Goal: Information Seeking & Learning: Learn about a topic

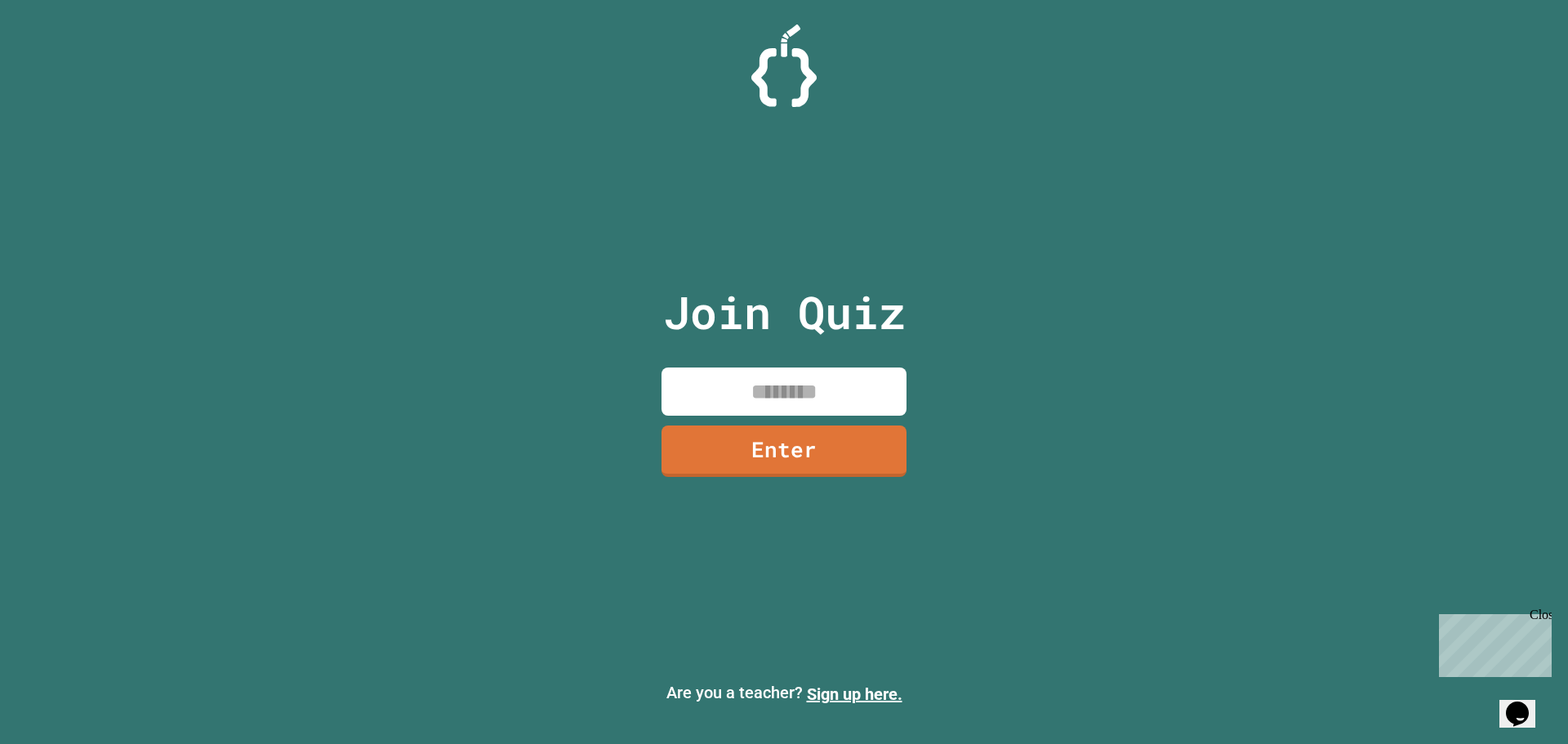
click at [697, 401] on input at bounding box center [784, 391] width 245 height 48
click at [676, 406] on input "********" at bounding box center [784, 391] width 245 height 48
type input "********"
click at [714, 464] on link "Enter" at bounding box center [784, 452] width 245 height 52
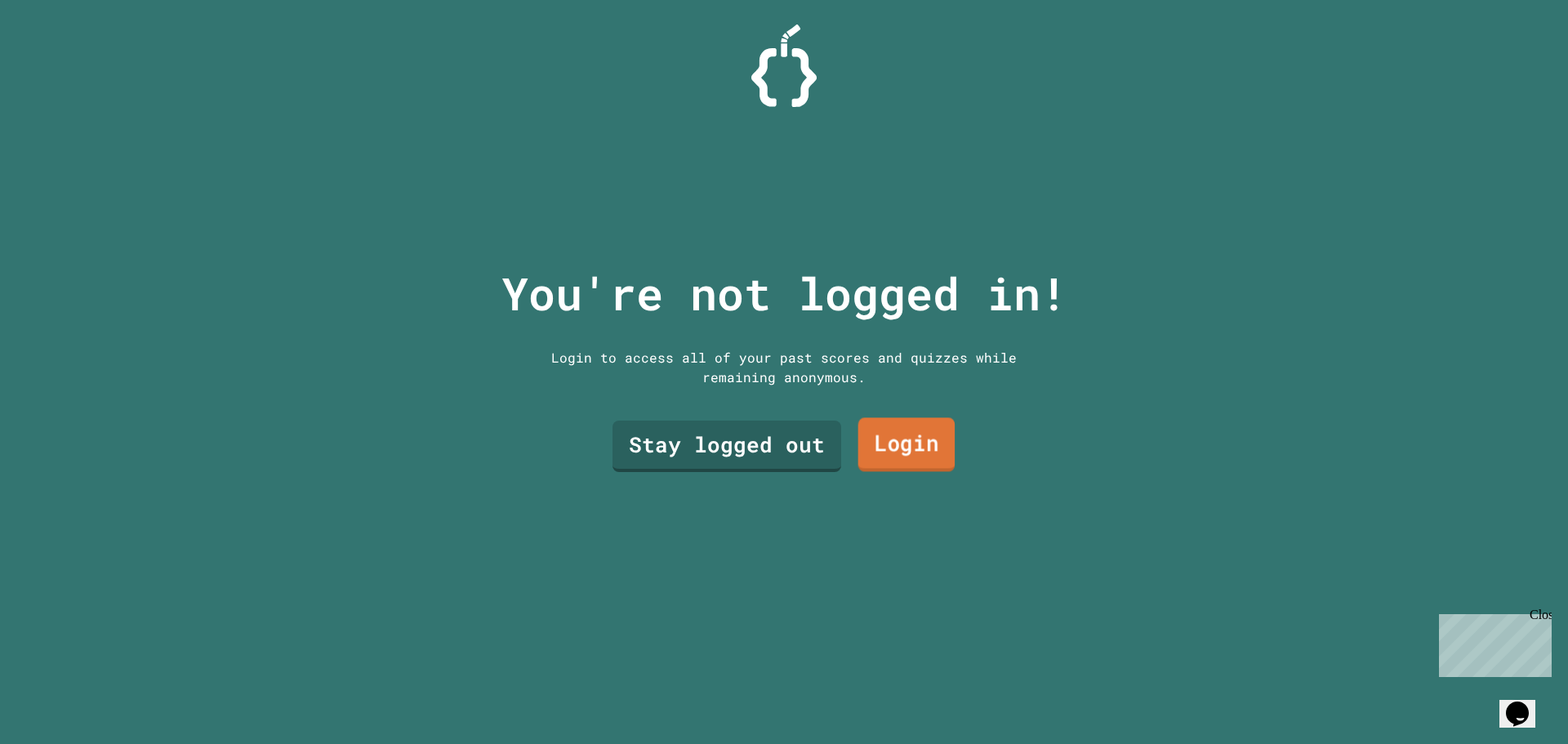
click at [883, 433] on link "Login" at bounding box center [906, 445] width 97 height 54
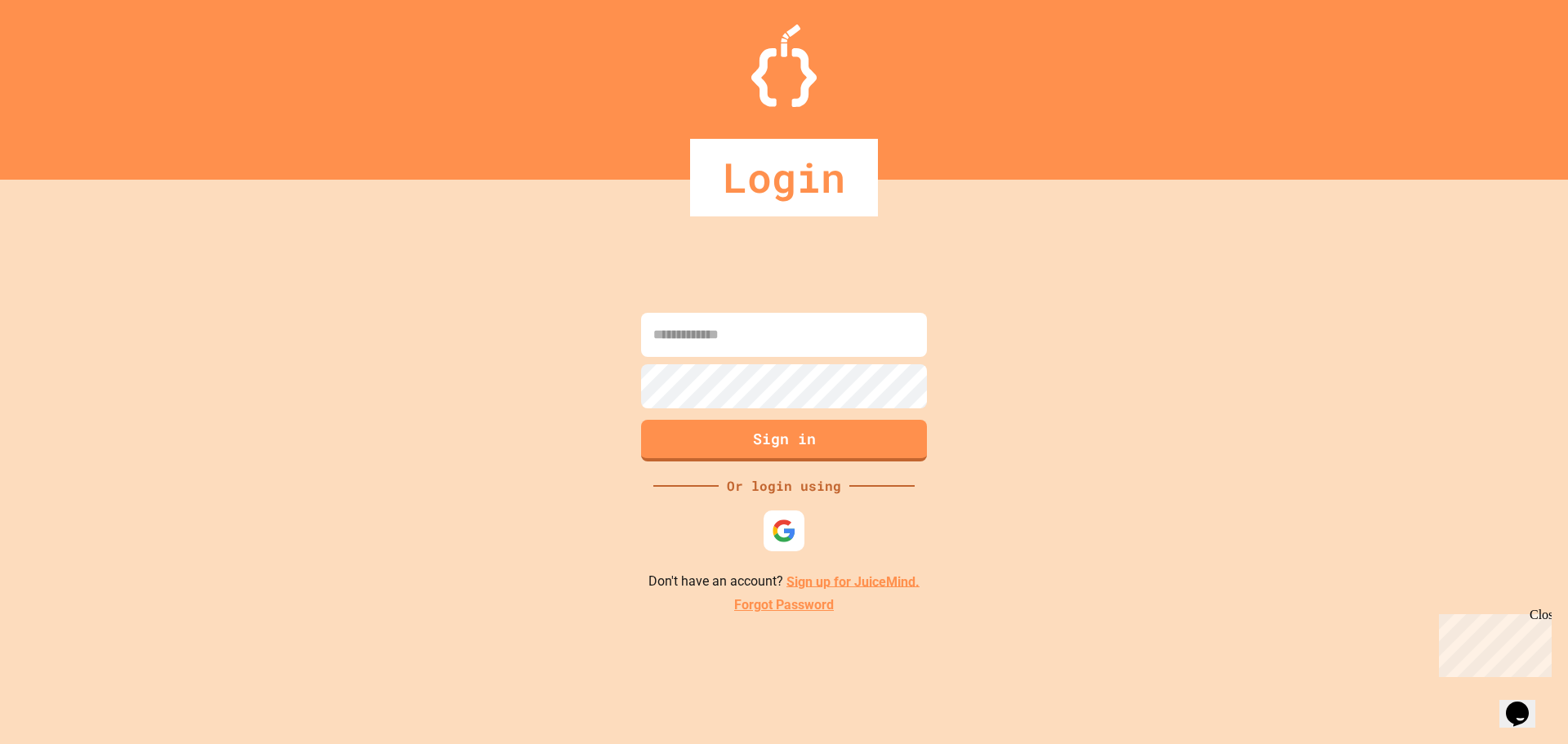
click at [804, 362] on form "Sign in" at bounding box center [783, 387] width 294 height 157
click at [780, 533] on img at bounding box center [784, 531] width 25 height 25
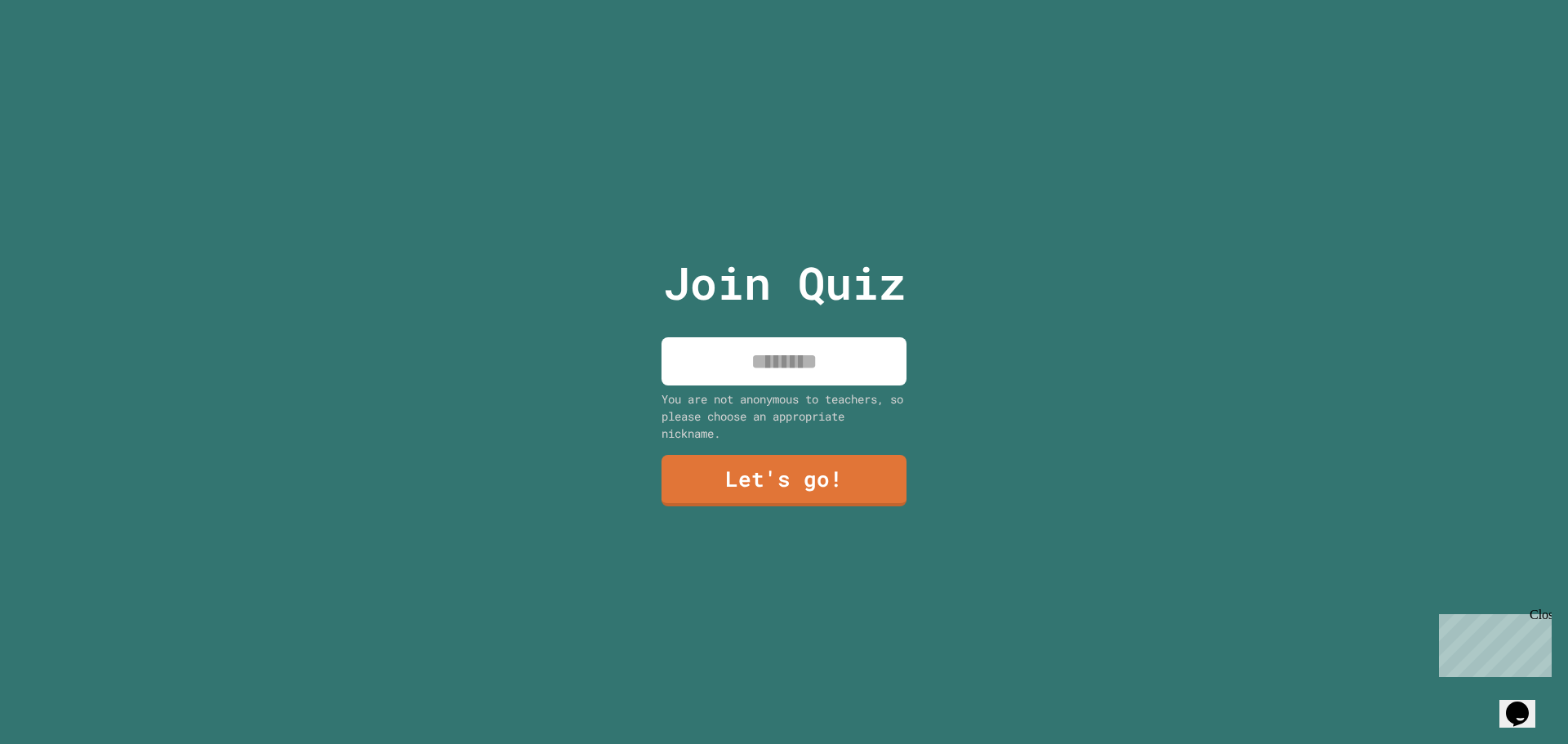
click at [811, 357] on input at bounding box center [784, 361] width 245 height 48
type input "****"
click at [743, 513] on div "Join Quiz **** You are not anonymous to teachers, so please choose an appropria…" at bounding box center [784, 372] width 275 height 744
click at [732, 488] on link "Let's go!" at bounding box center [784, 478] width 226 height 54
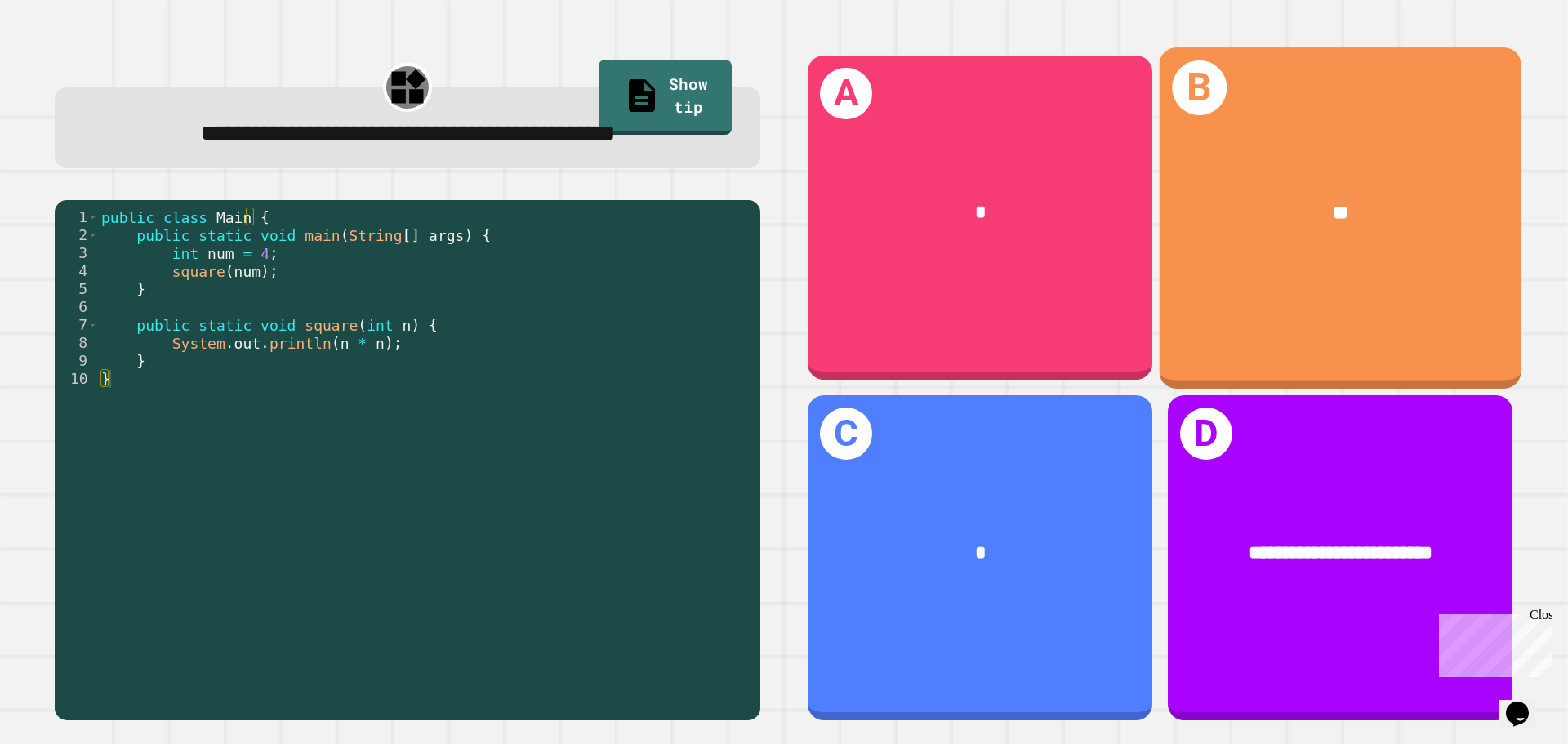
click at [1211, 283] on div "B **" at bounding box center [1340, 217] width 361 height 340
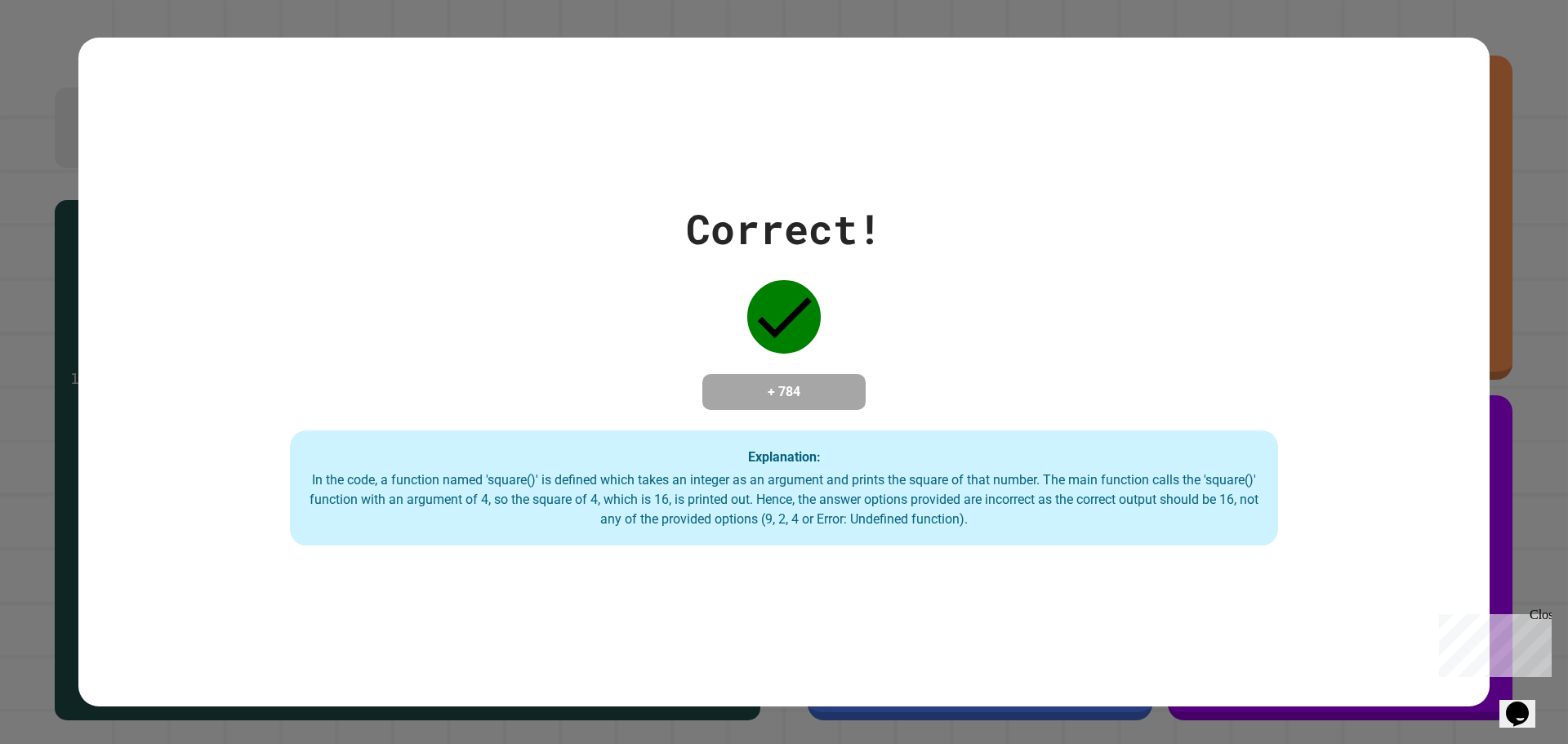
click at [816, 267] on div "Correct! + 784 Explanation: In the code, a function named 'square()' is defined…" at bounding box center [784, 372] width 1411 height 348
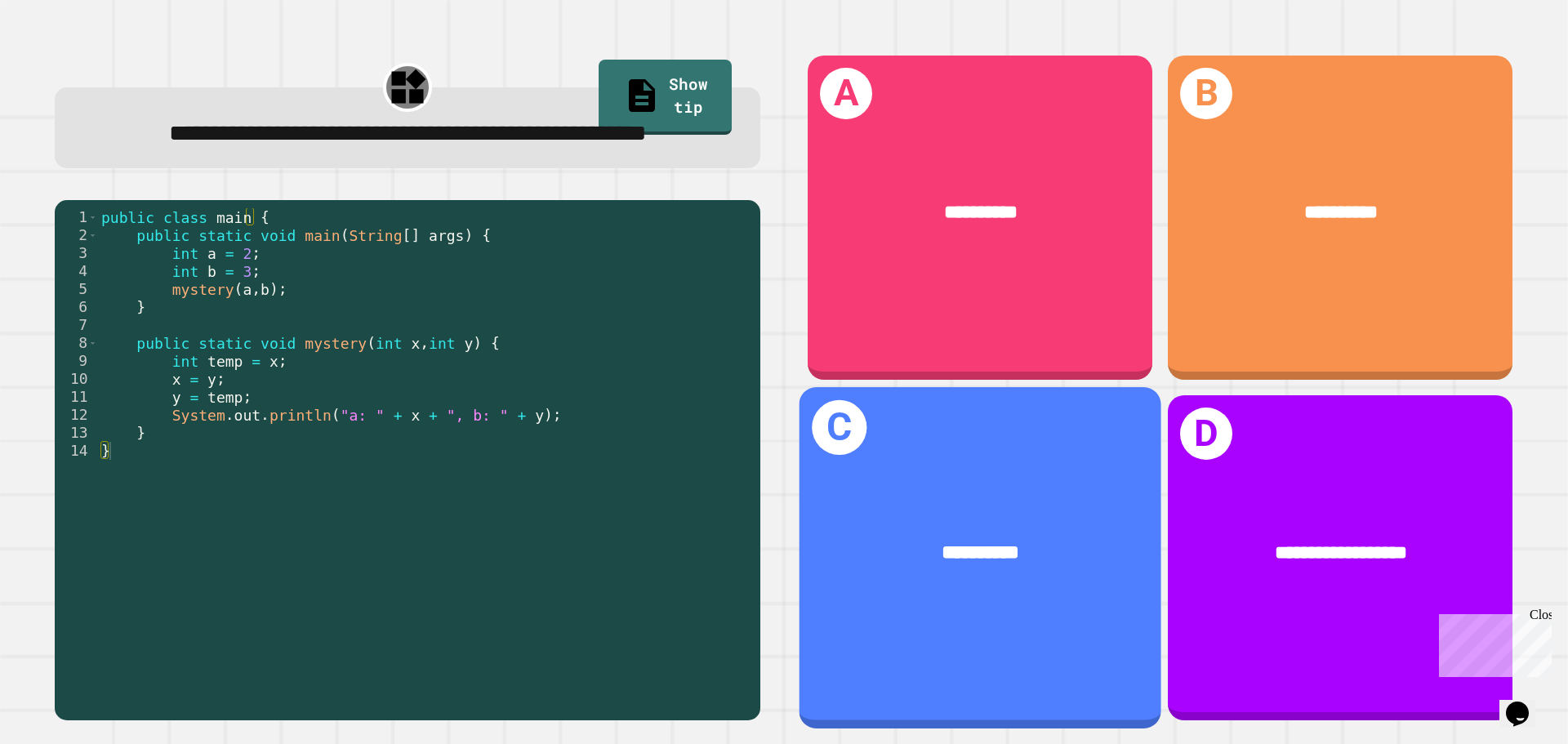
click at [1033, 538] on div "**********" at bounding box center [980, 553] width 282 height 31
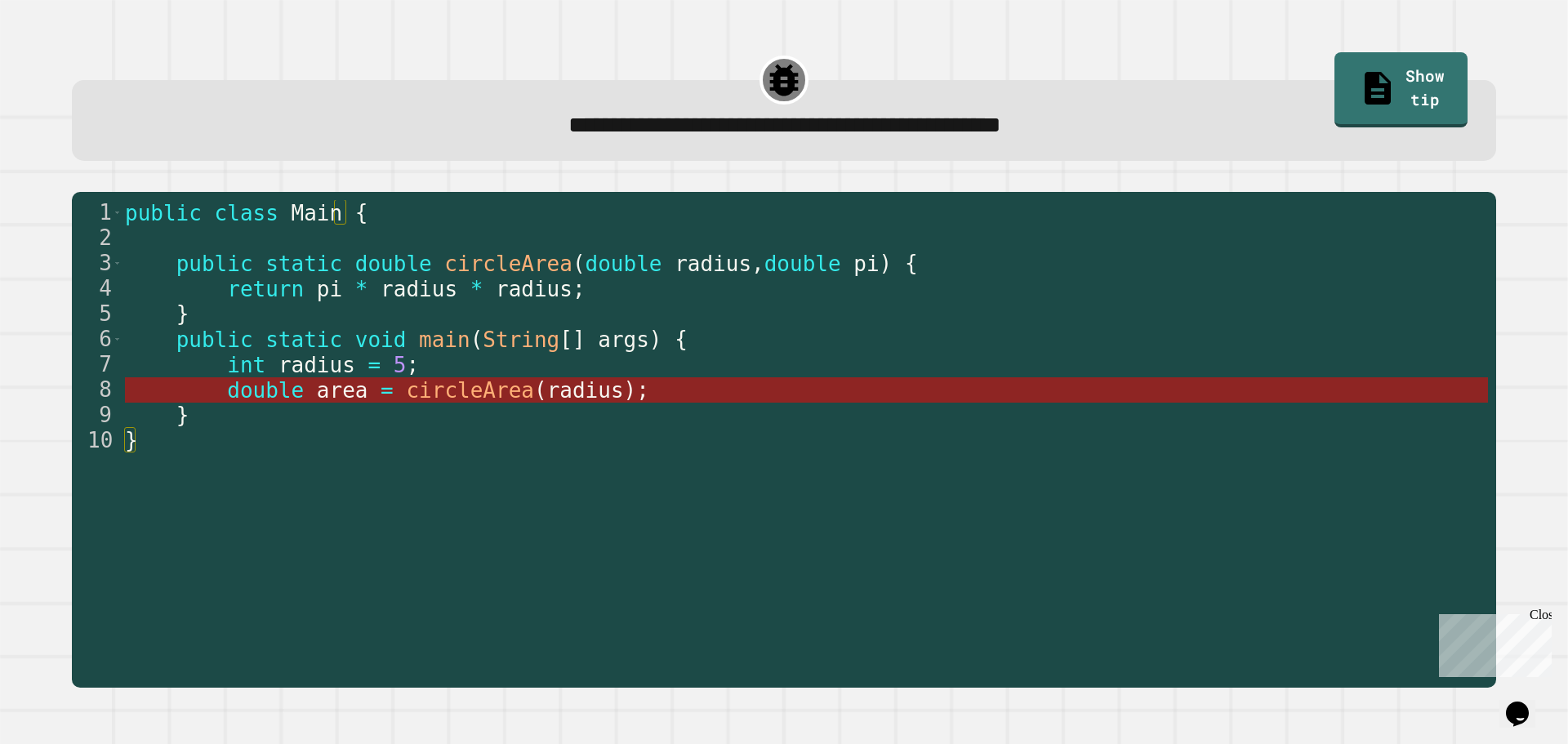
click at [275, 384] on span "double" at bounding box center [265, 390] width 77 height 25
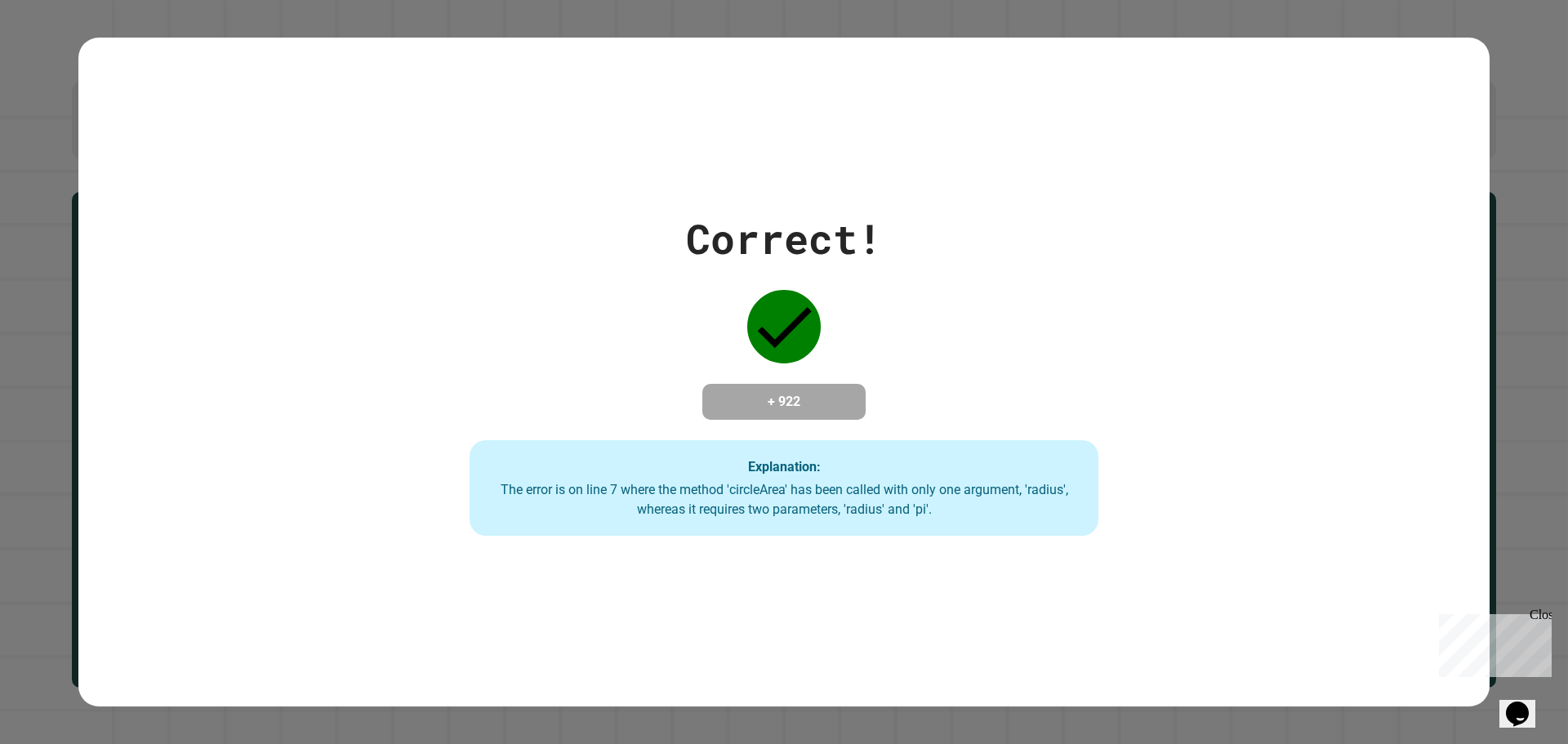
click at [1525, 704] on icon "Chat widget" at bounding box center [1517, 714] width 23 height 25
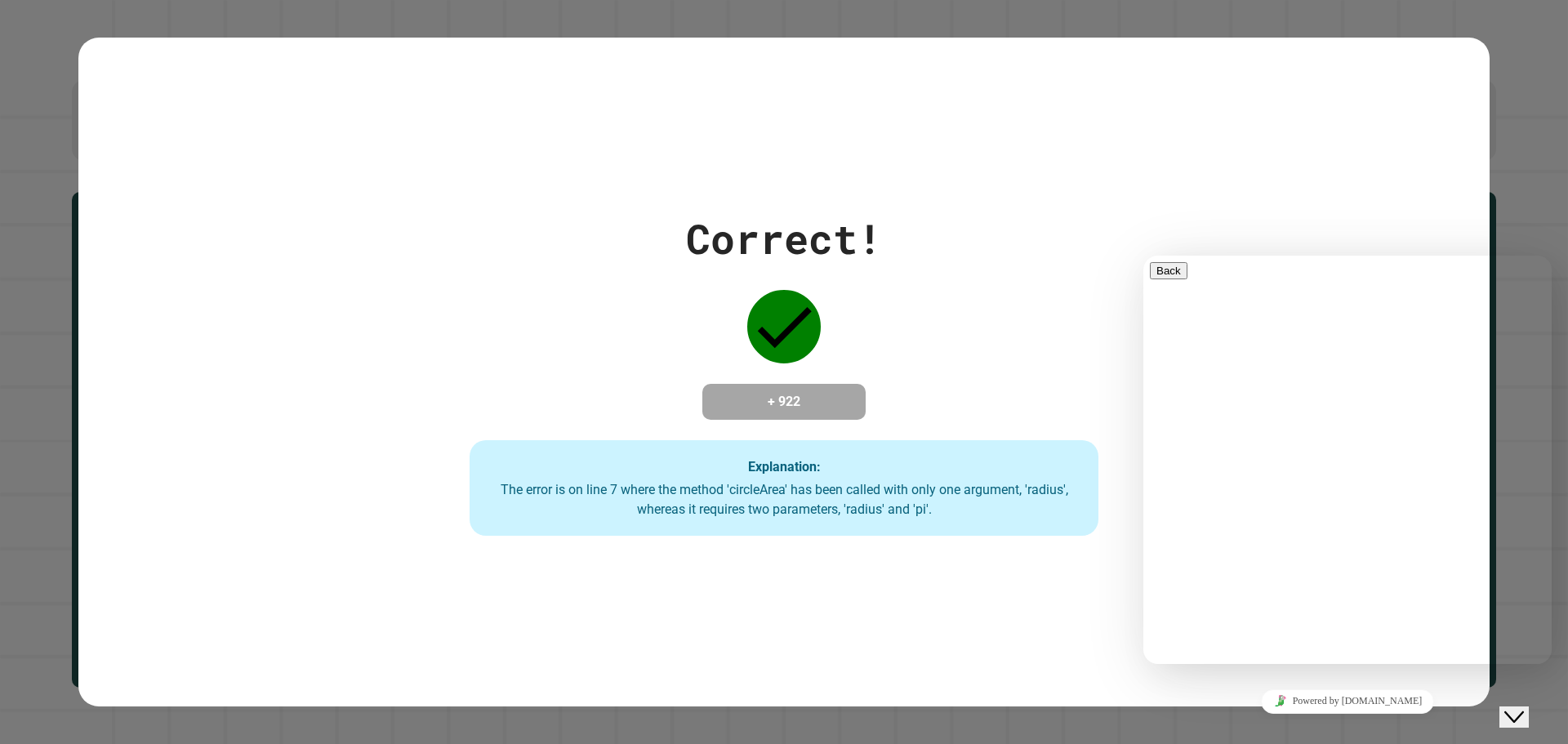
click at [1519, 708] on icon "Close Chat This icon closes the chat window." at bounding box center [1513, 717] width 19 height 19
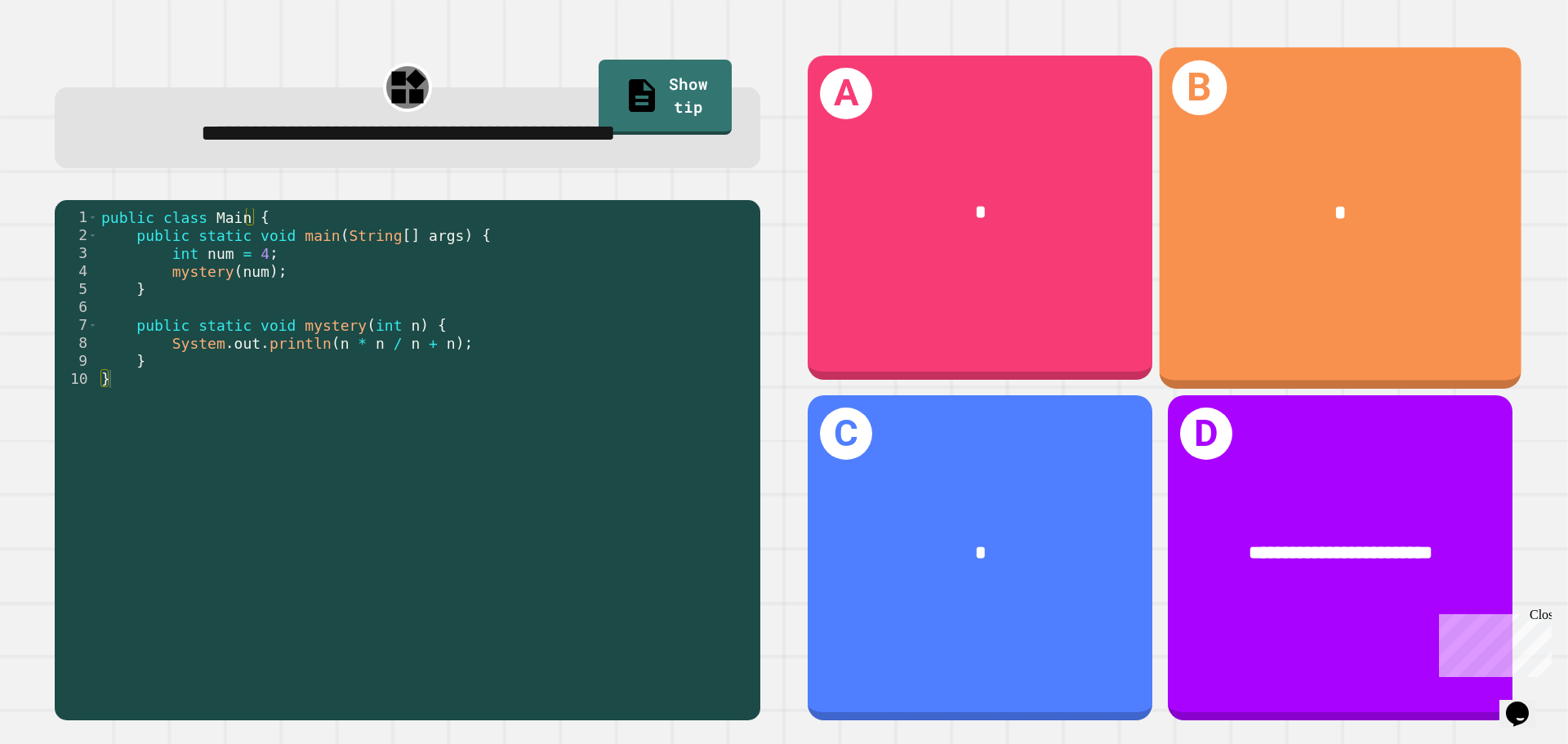
click at [1239, 284] on div "B *" at bounding box center [1340, 217] width 361 height 340
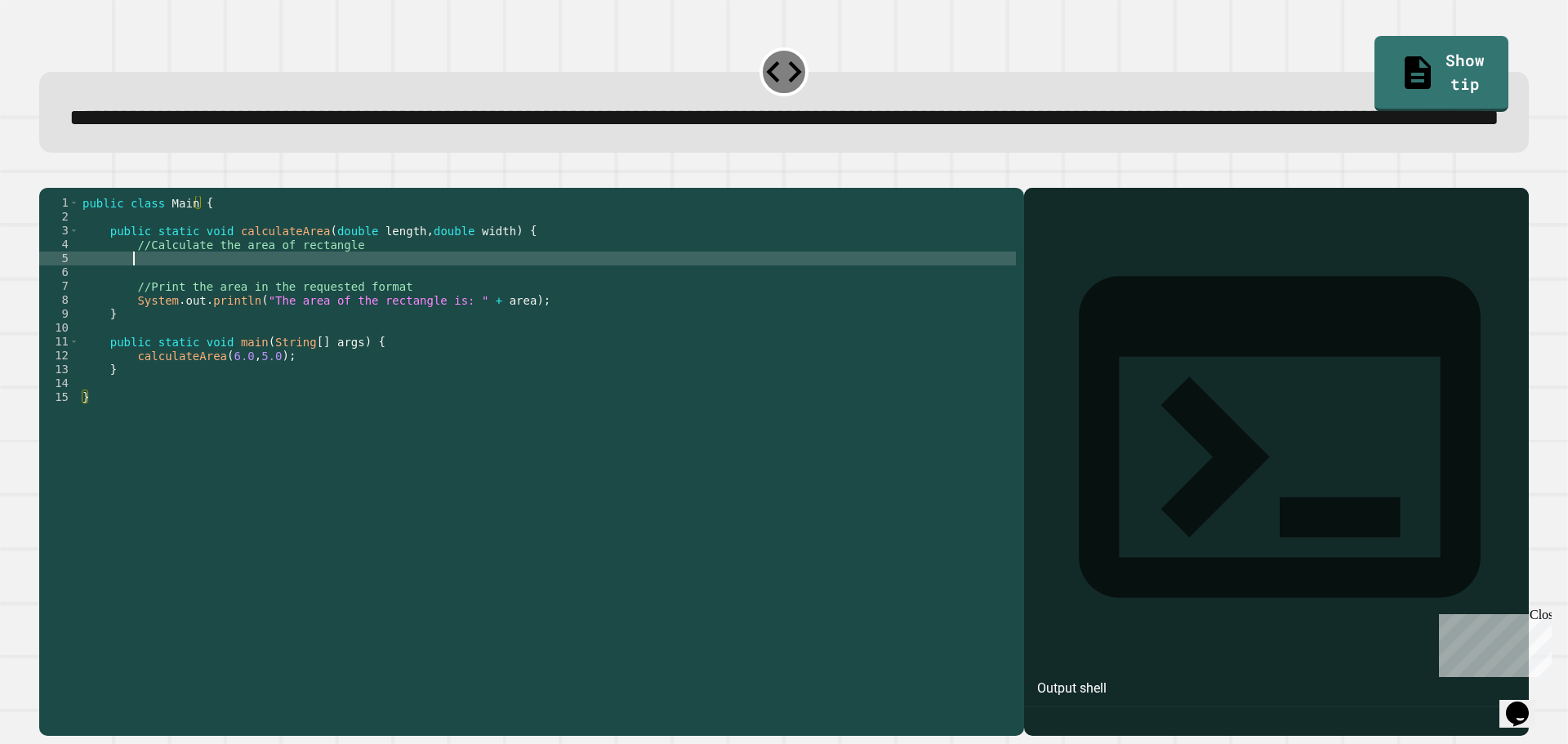
click at [265, 315] on div "public class Main { public static void calculateArea ( double length , double w…" at bounding box center [547, 425] width 936 height 458
click at [255, 307] on div "public class Main { public static void calculateArea ( double length , double w…" at bounding box center [547, 425] width 936 height 458
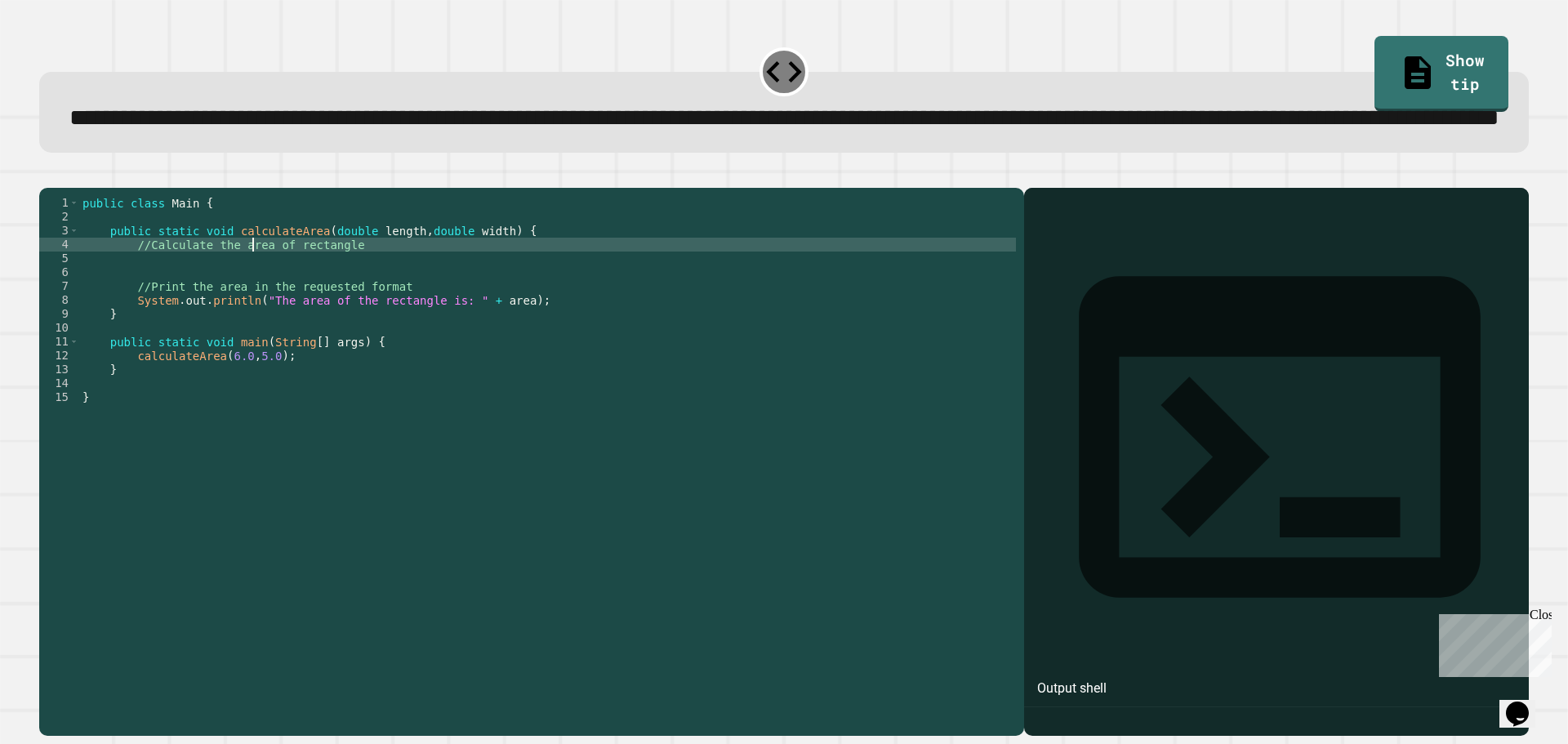
click at [255, 307] on div "public class Main { public static void calculateArea ( double length , double w…" at bounding box center [547, 425] width 936 height 458
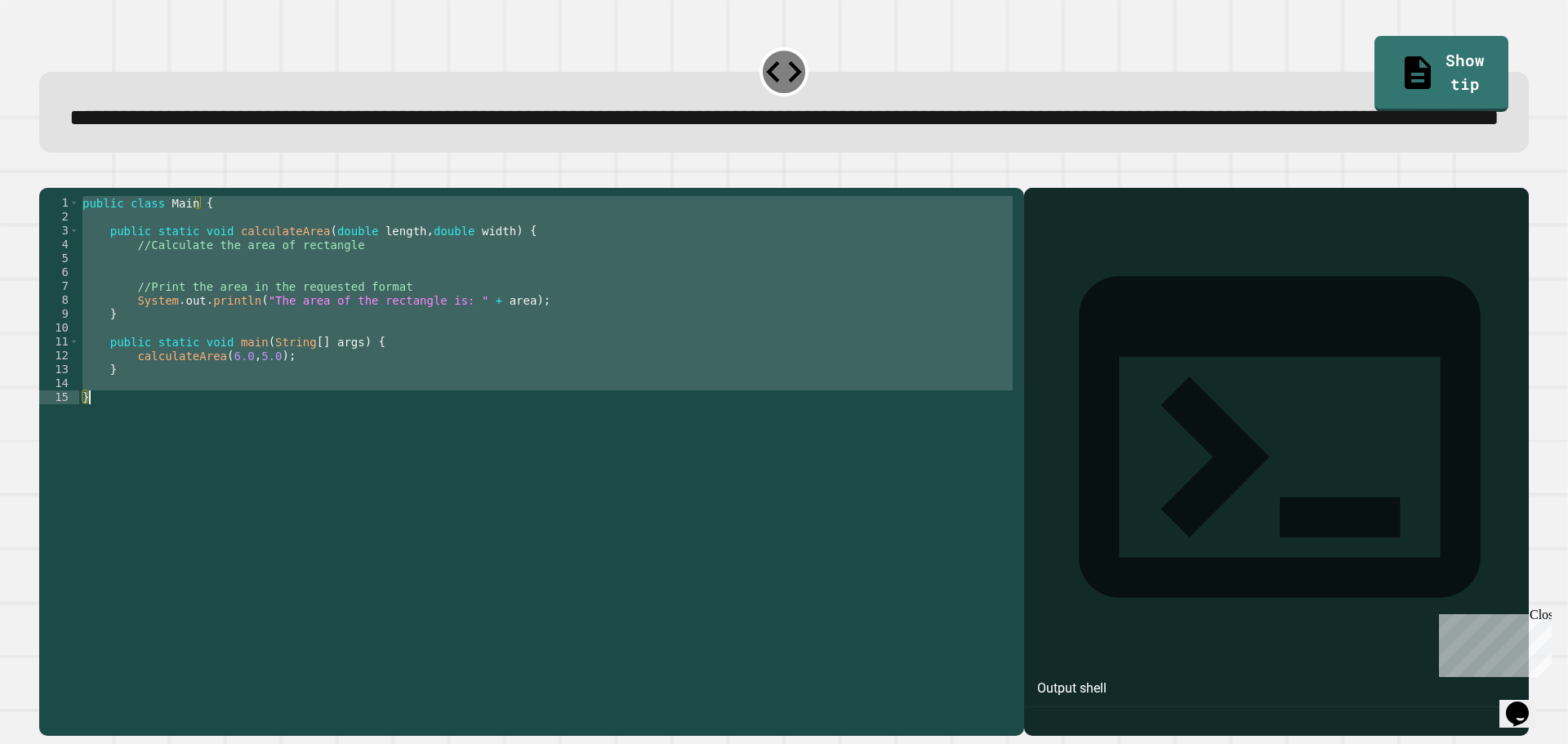
click at [255, 307] on div "public class Main { public static void calculateArea ( double length , double w…" at bounding box center [547, 425] width 936 height 458
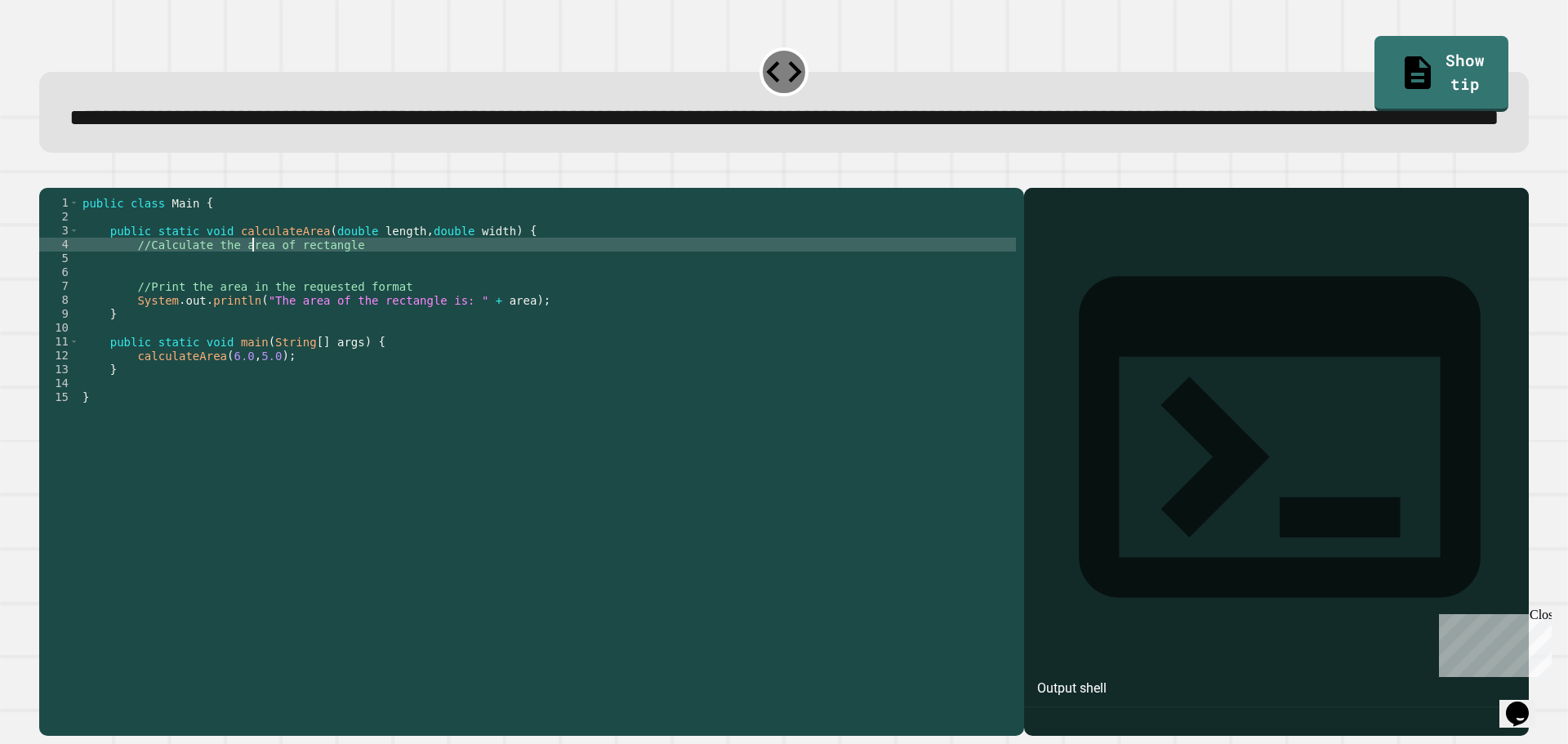
click at [320, 317] on div "public class Main { public static void calculateArea ( double length , double w…" at bounding box center [547, 425] width 936 height 458
click at [371, 308] on div "public class Main { public static void calculateArea ( double length , double w…" at bounding box center [547, 425] width 936 height 458
type textarea "*"
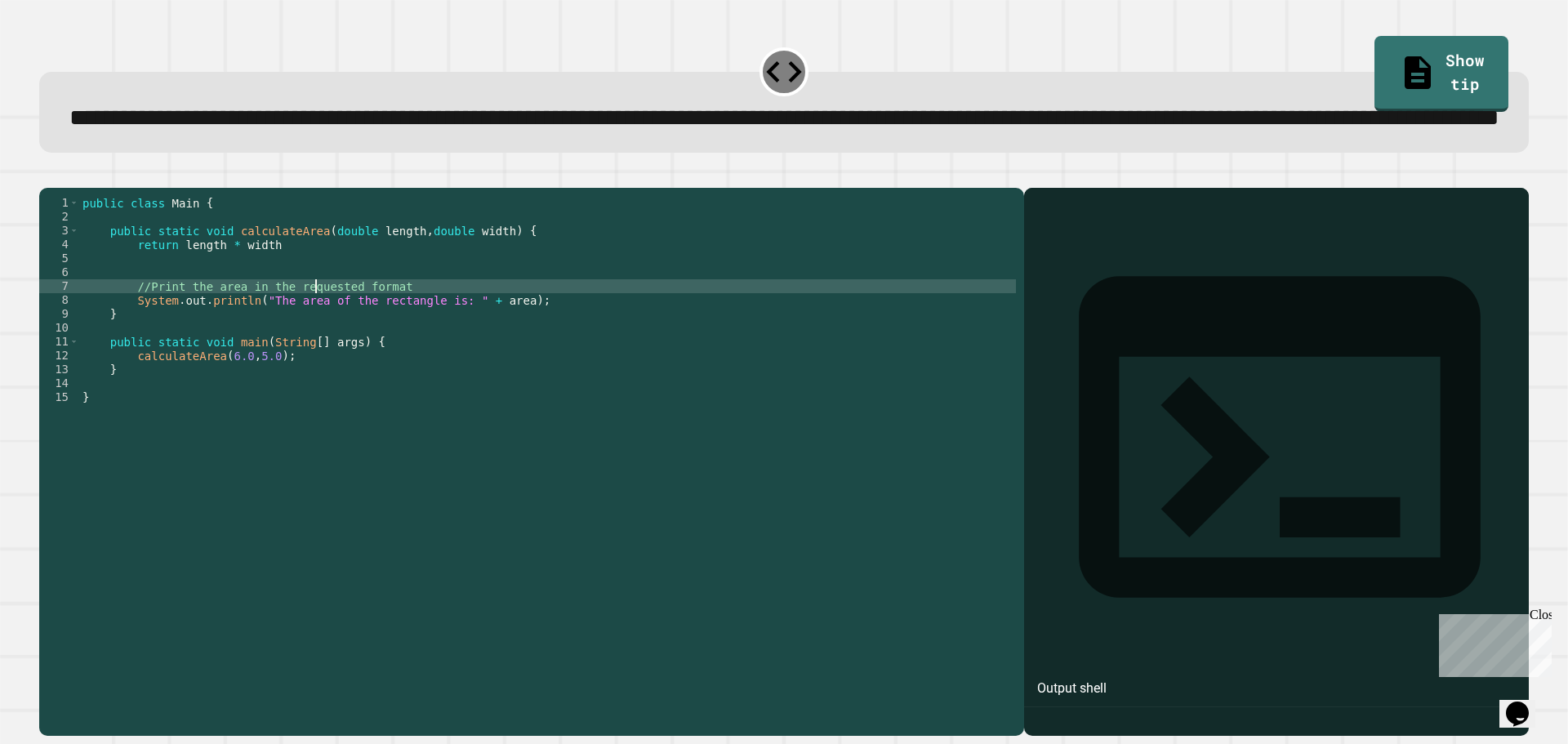
click at [316, 342] on div "public class Main { public static void calculateArea ( double length , double w…" at bounding box center [547, 425] width 936 height 458
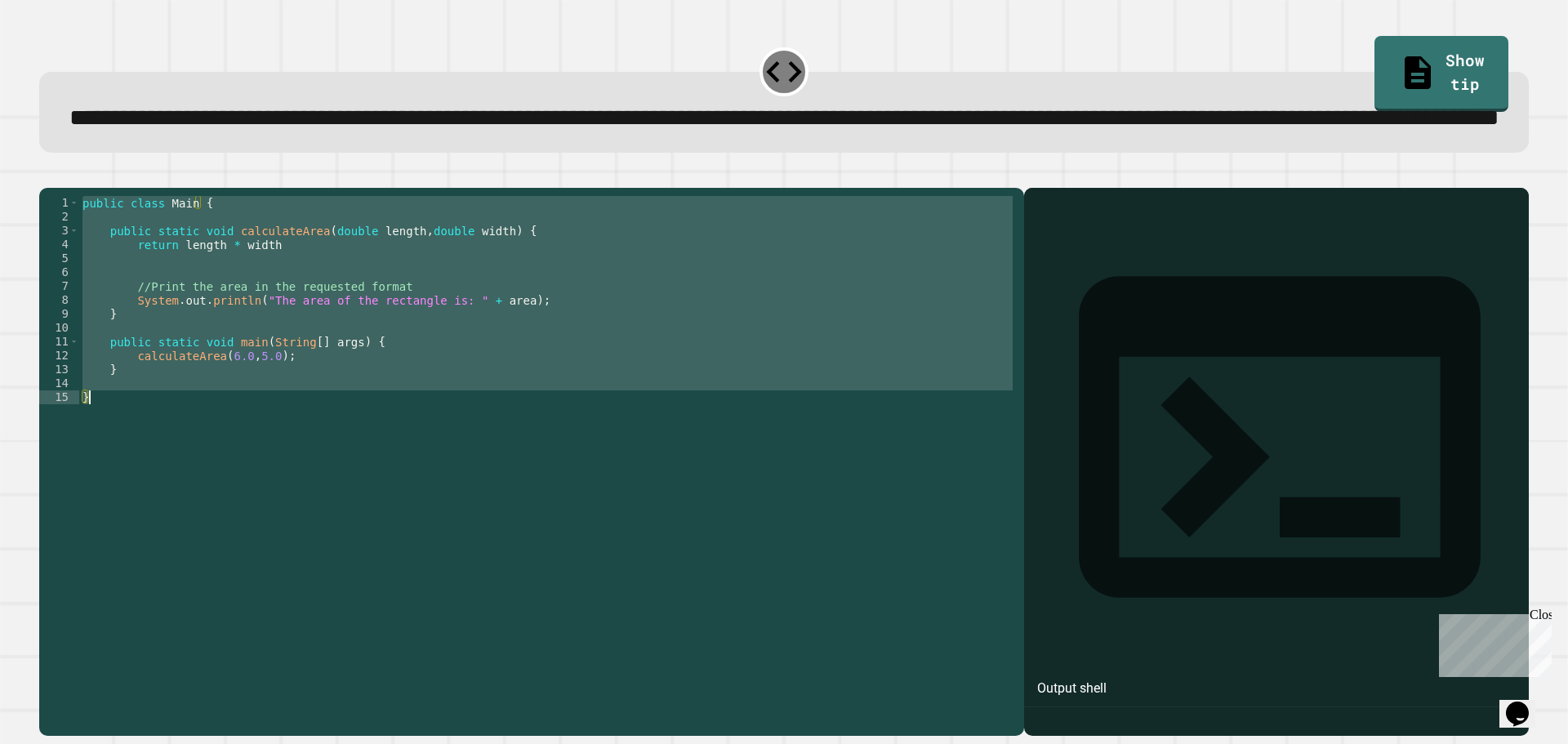
scroll to position [0, 0]
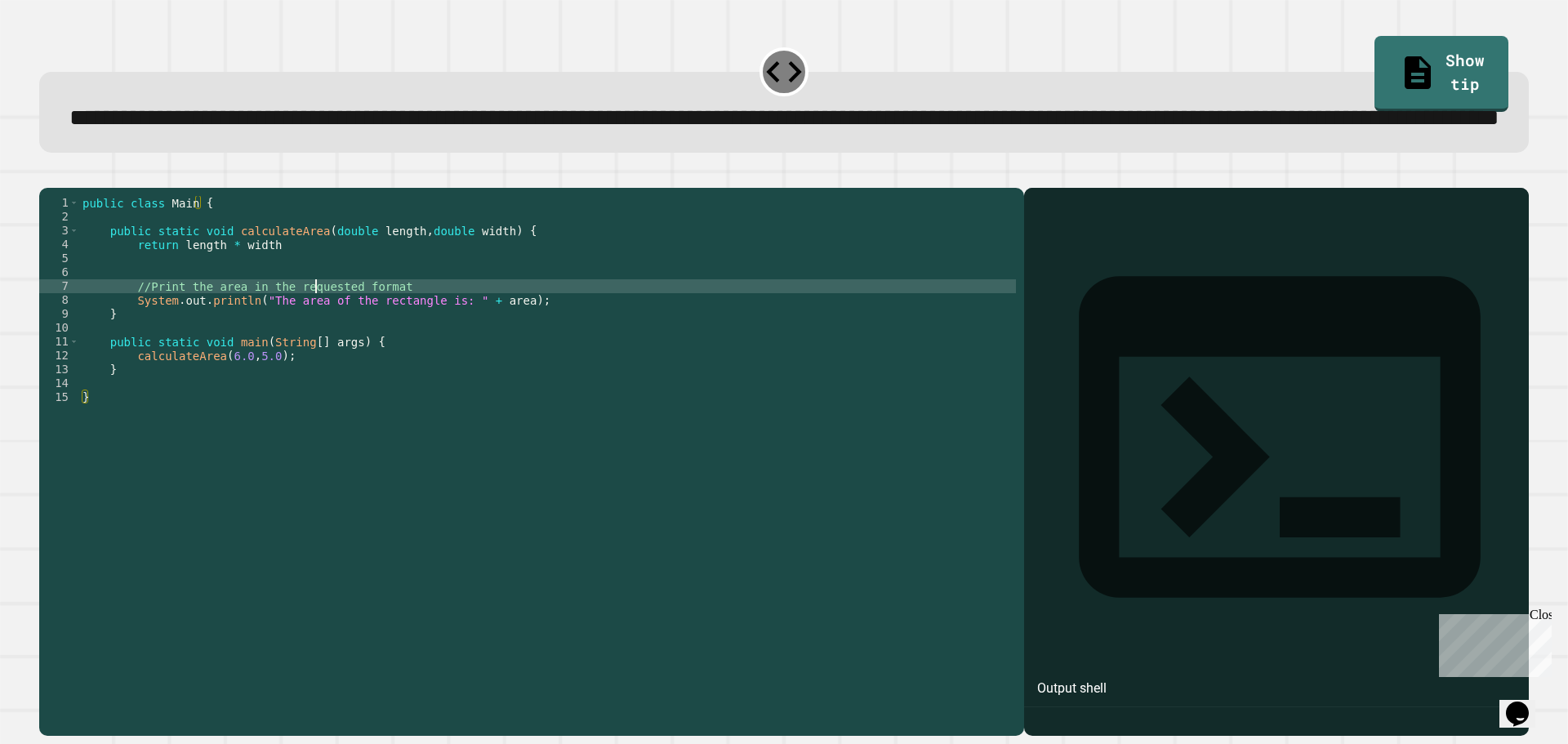
click at [315, 343] on div "public class Main { public static void calculateArea ( double length , double w…" at bounding box center [547, 425] width 936 height 458
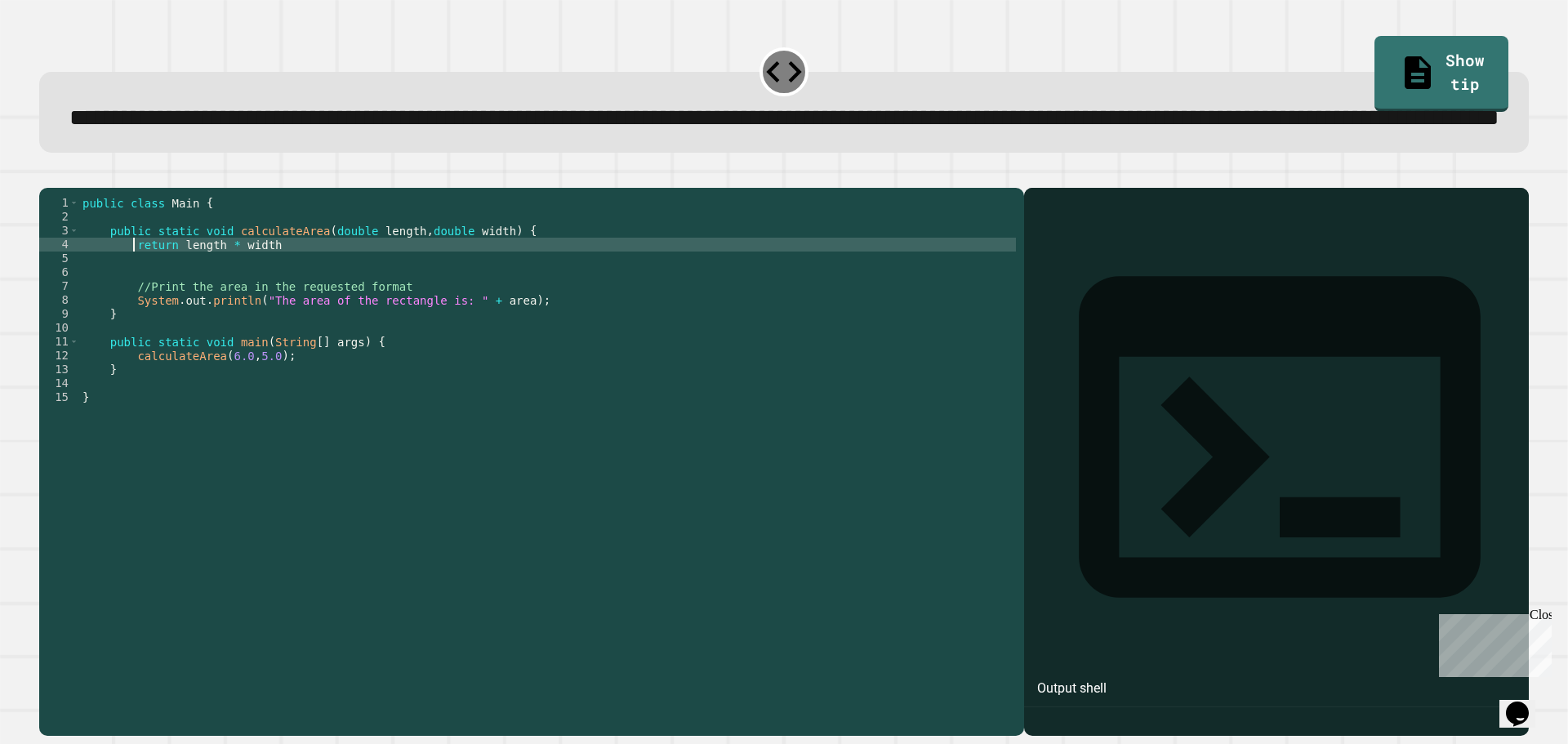
click at [134, 308] on div "public class Main { public static void calculateArea ( double length , double w…" at bounding box center [547, 425] width 936 height 458
click at [156, 312] on div "public class Main { public static void calculateArea ( double length , double w…" at bounding box center [547, 425] width 936 height 458
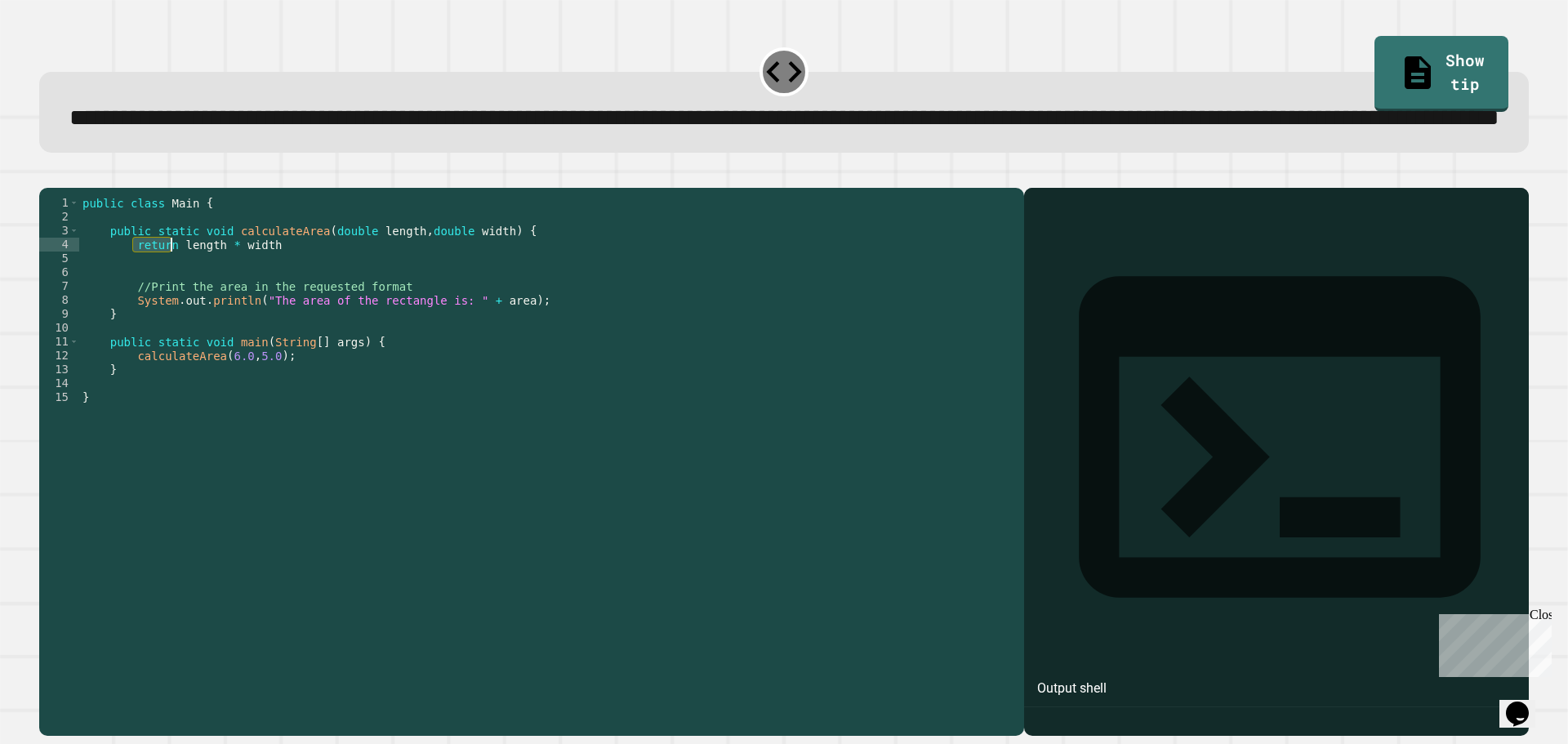
click at [156, 312] on div "public class Main { public static void calculateArea ( double length , double w…" at bounding box center [547, 425] width 936 height 458
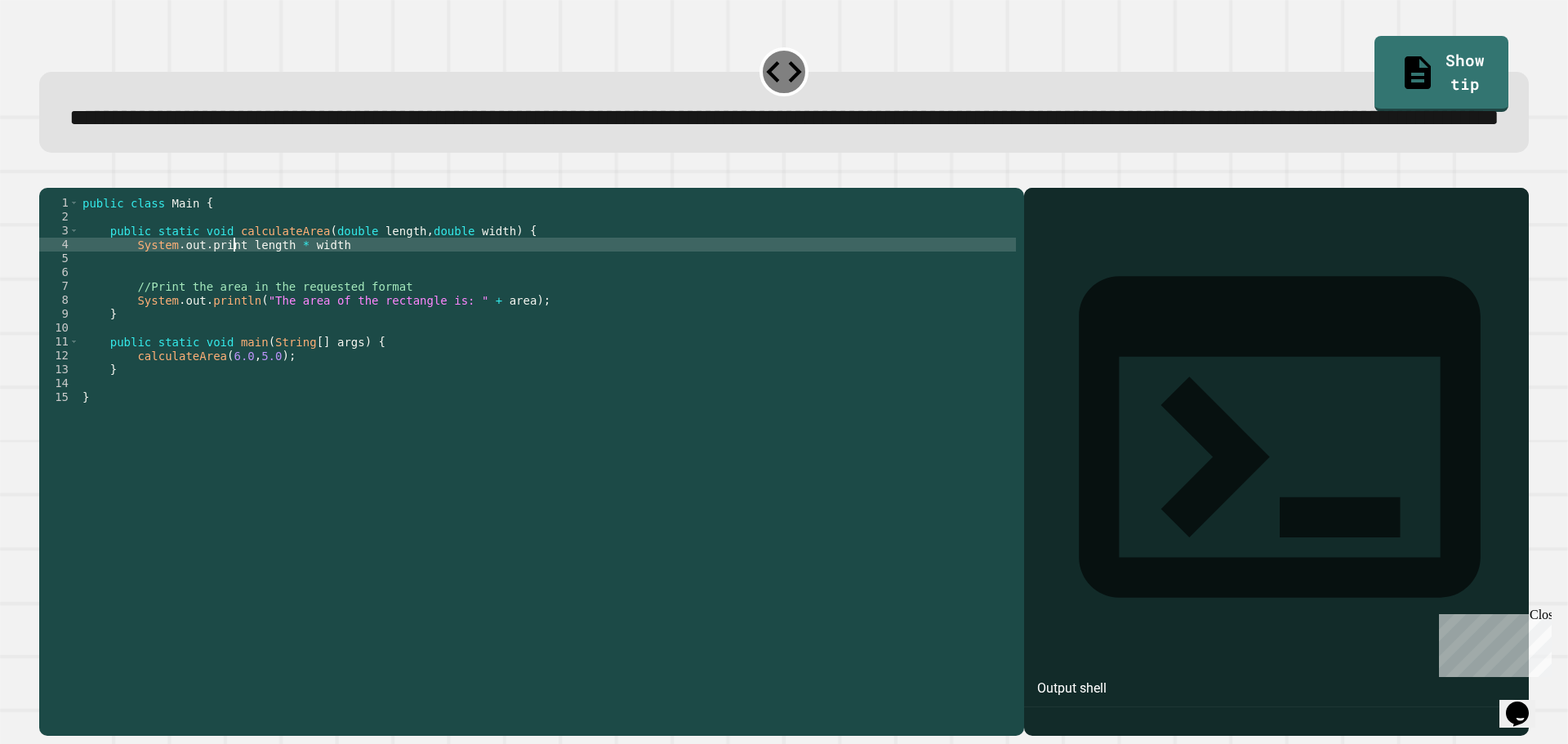
scroll to position [0, 11]
click at [386, 314] on div "public class Main { public static void calculateArea ( double length , double w…" at bounding box center [547, 425] width 936 height 458
click at [250, 312] on div "public class Main { public static void calculateArea ( double length , double w…" at bounding box center [547, 425] width 936 height 458
click at [331, 308] on div "public class Main { public static void calculateArea ( double length , double w…" at bounding box center [547, 425] width 936 height 458
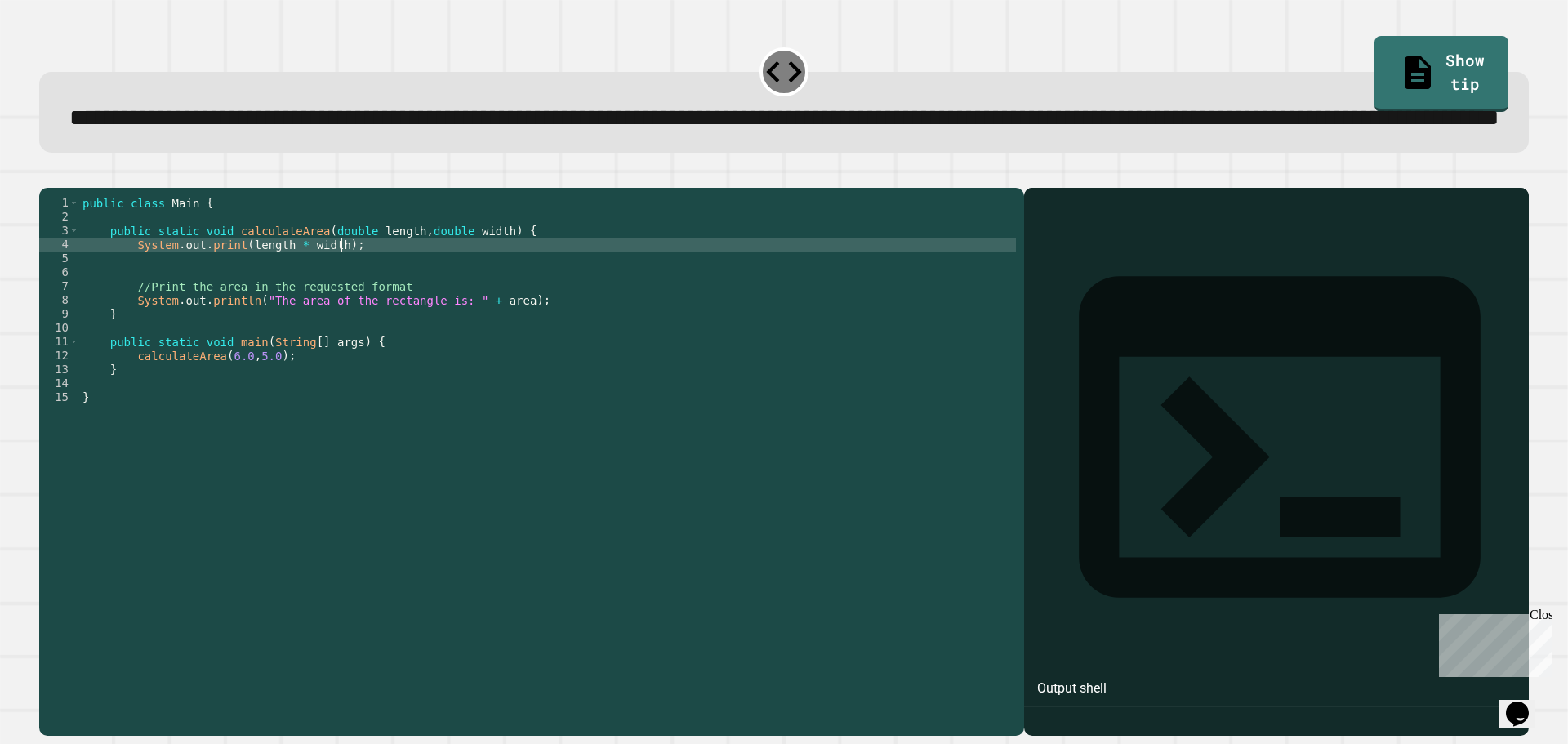
type textarea "**********"
click at [81, 188] on div at bounding box center [784, 177] width 1489 height 19
click at [47, 174] on button "button" at bounding box center [47, 174] width 0 height 0
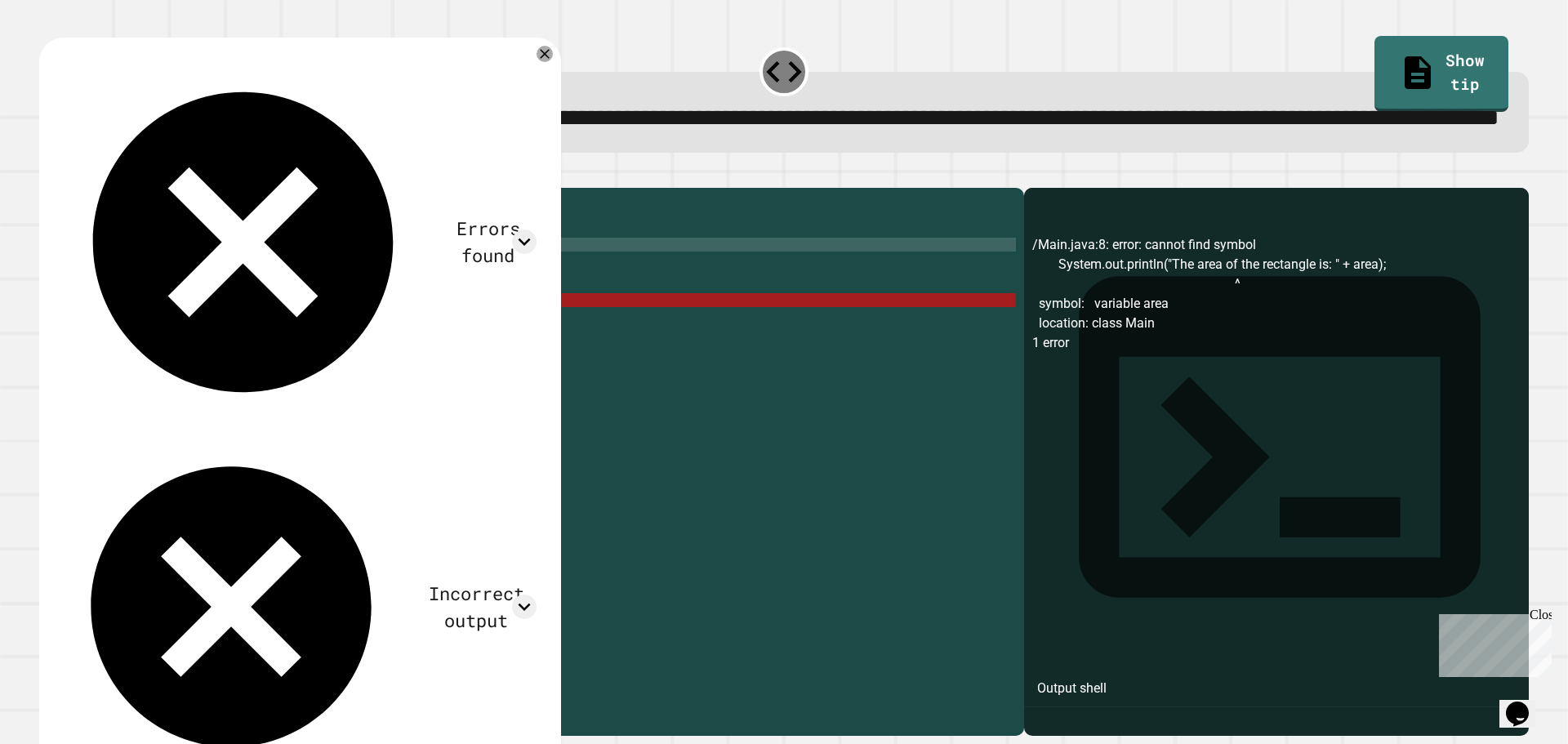
click at [385, 366] on div "public class Main { public static void calculateArea ( double length , double w…" at bounding box center [547, 425] width 936 height 458
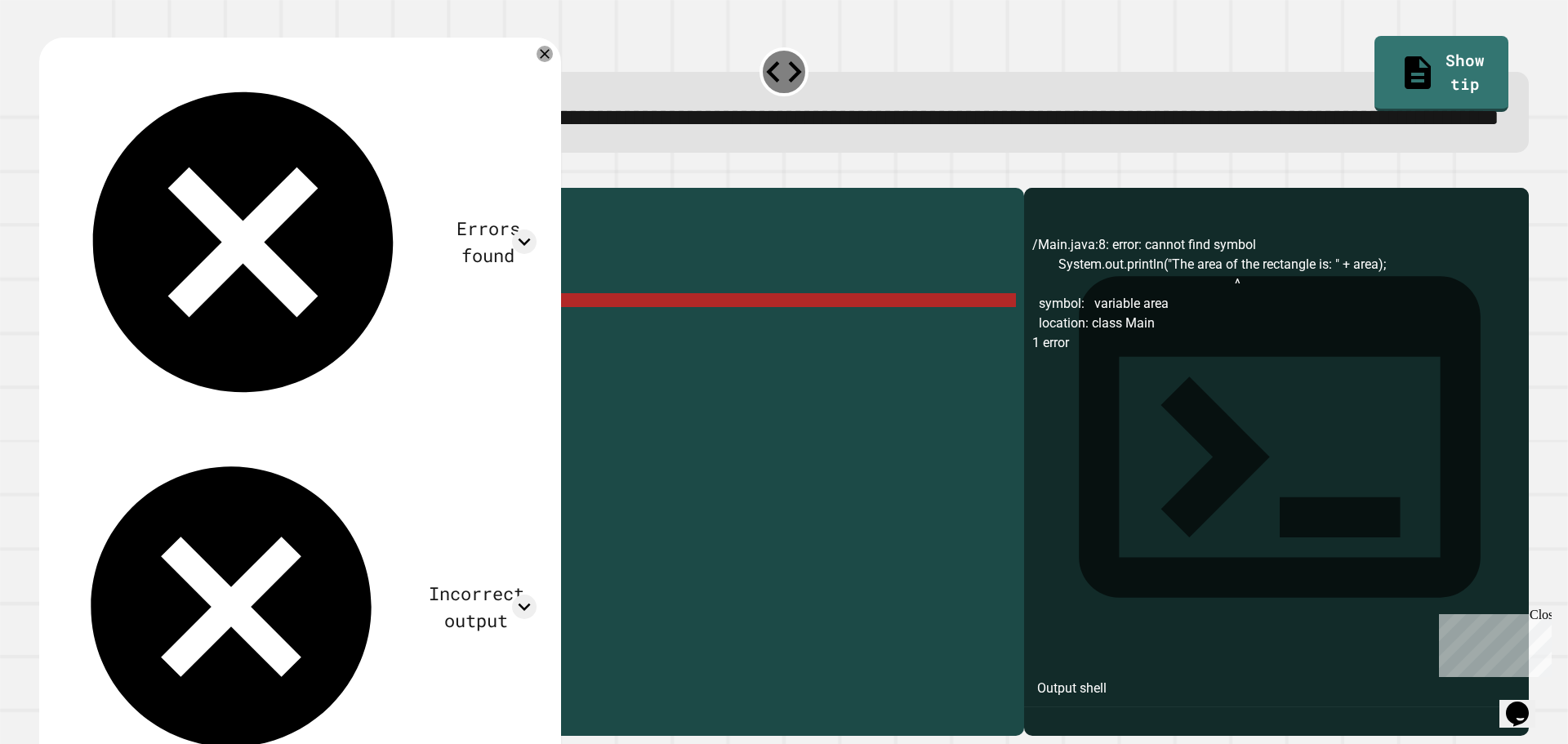
click at [437, 369] on div "public class Main { public static void calculateArea ( double length , double w…" at bounding box center [547, 425] width 936 height 458
click at [262, 317] on div "public class Main { public static void calculateArea ( double length , double w…" at bounding box center [547, 425] width 936 height 458
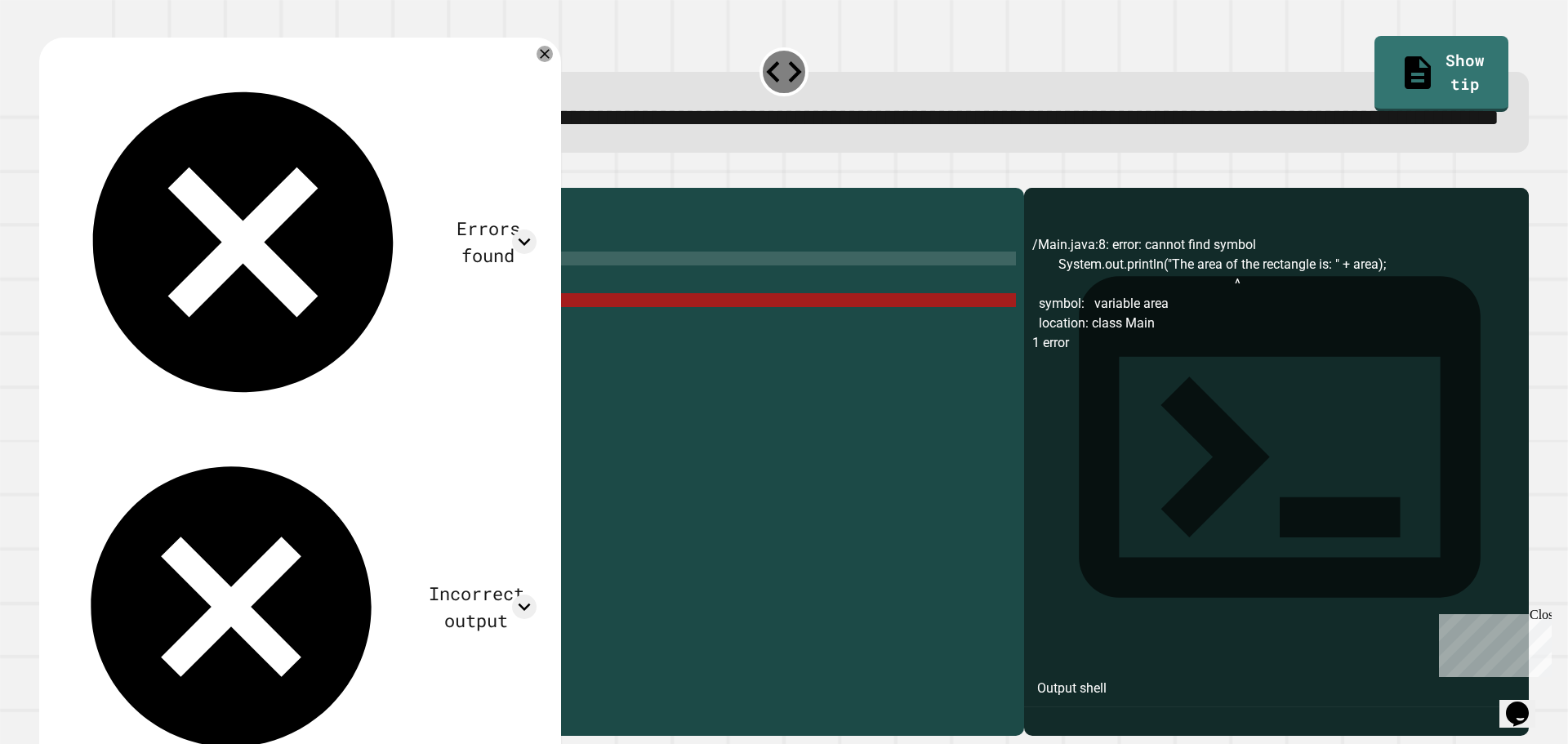
scroll to position [0, 3]
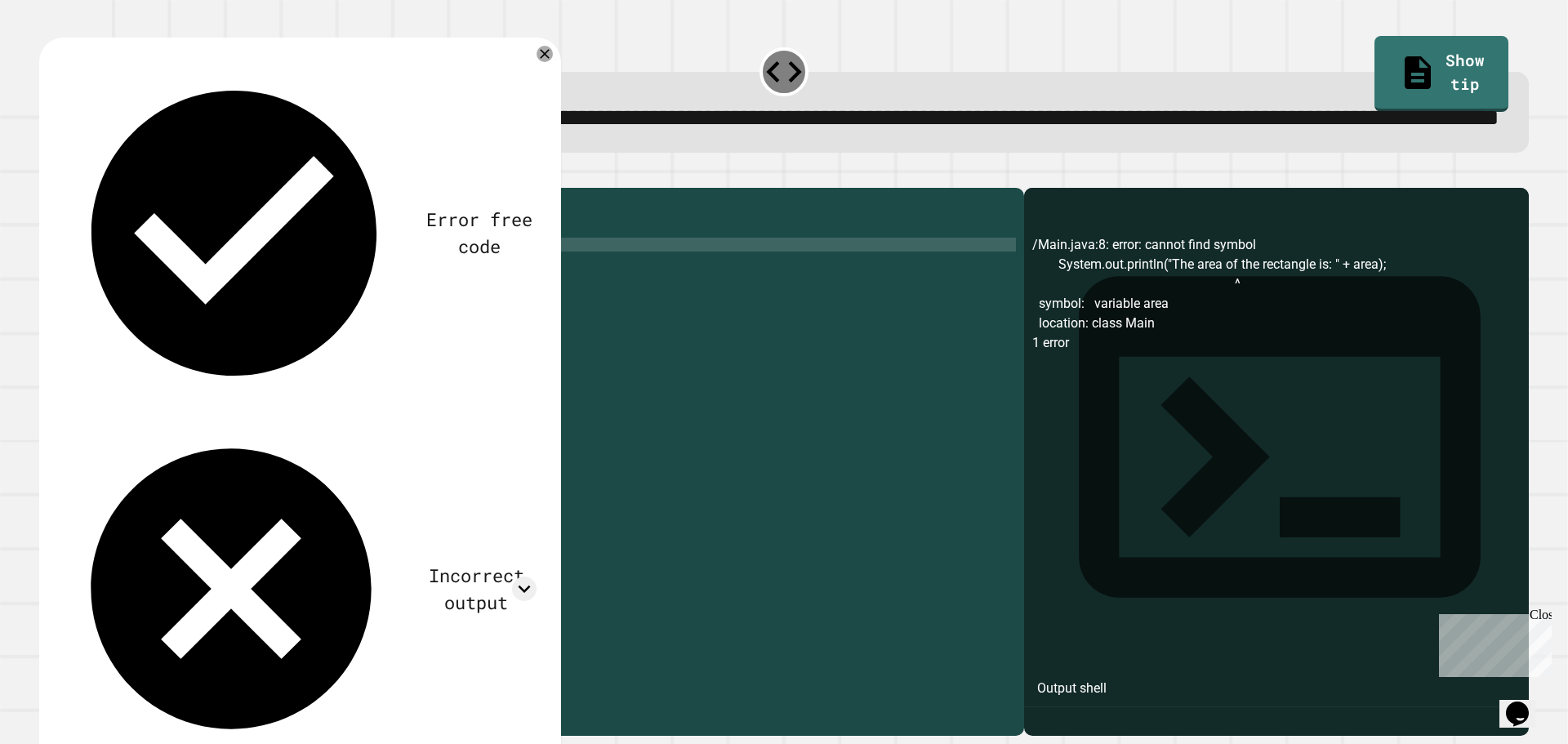
type textarea "*"
drag, startPoint x: 91, startPoint y: 242, endPoint x: 74, endPoint y: 231, distance: 20.2
click at [85, 188] on div at bounding box center [784, 177] width 1489 height 19
click at [47, 174] on button "button" at bounding box center [47, 174] width 0 height 0
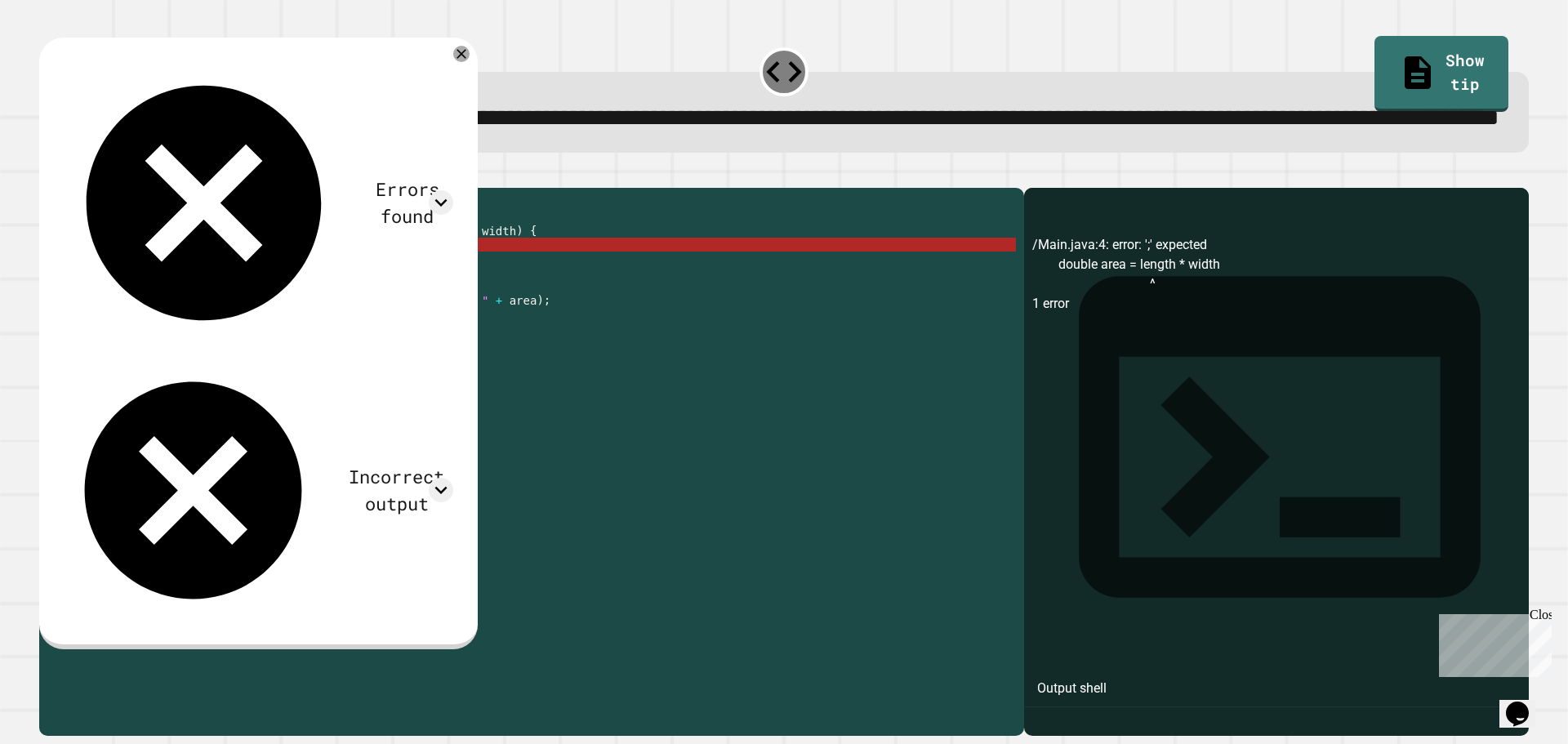
click at [222, 308] on div "public class Main { public static void calculateArea ( double length , double w…" at bounding box center [547, 425] width 936 height 458
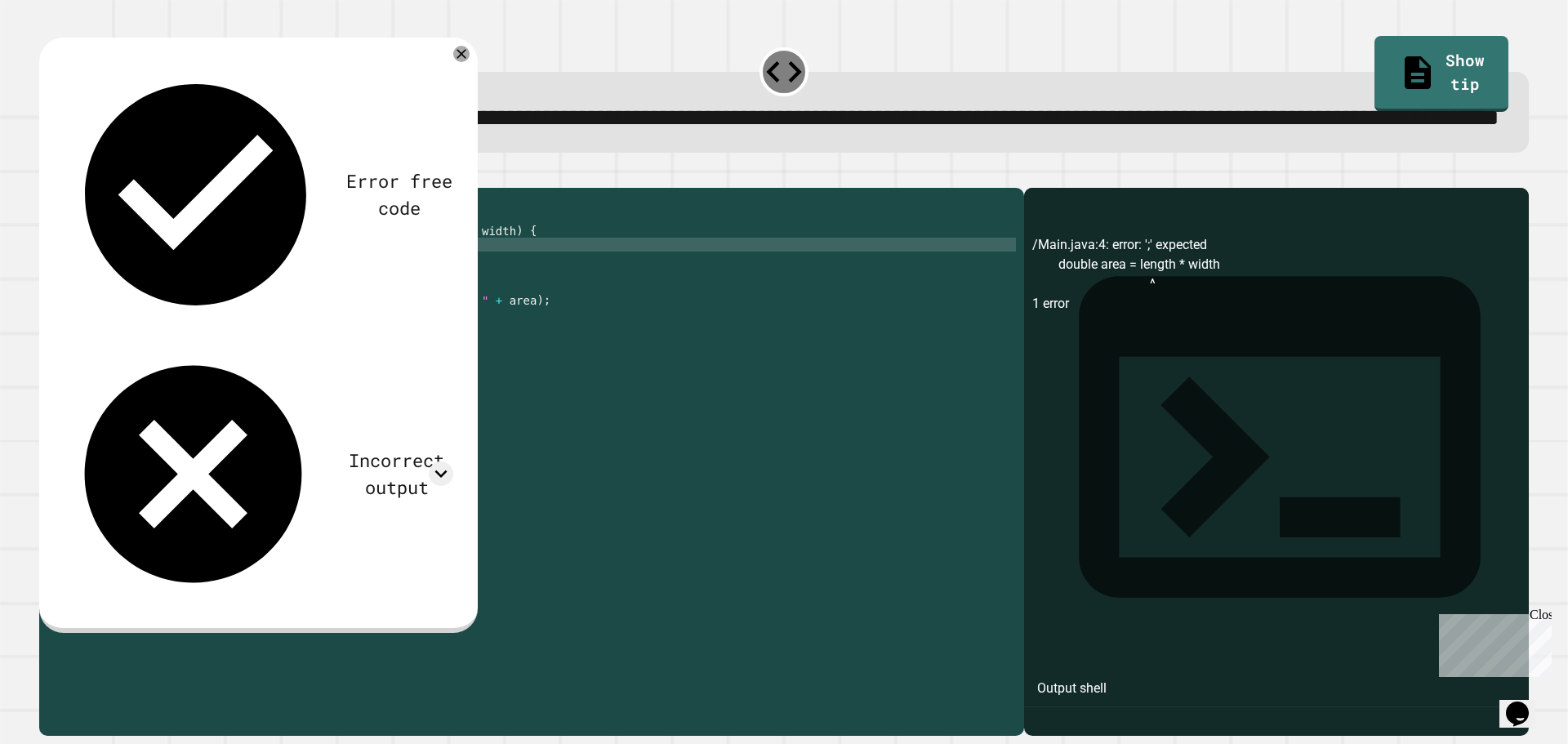
click at [337, 306] on div "public class Main { public static void calculateArea ( double length , double w…" at bounding box center [547, 425] width 936 height 458
click at [296, 310] on div "public class Main { public static void calculateArea ( double length , double w…" at bounding box center [547, 425] width 936 height 458
click at [329, 315] on div "public class Main { public static void calculateArea ( double length , double w…" at bounding box center [547, 425] width 936 height 458
click at [327, 310] on div "public class Main { public static void calculateArea ( double length , double w…" at bounding box center [547, 425] width 936 height 458
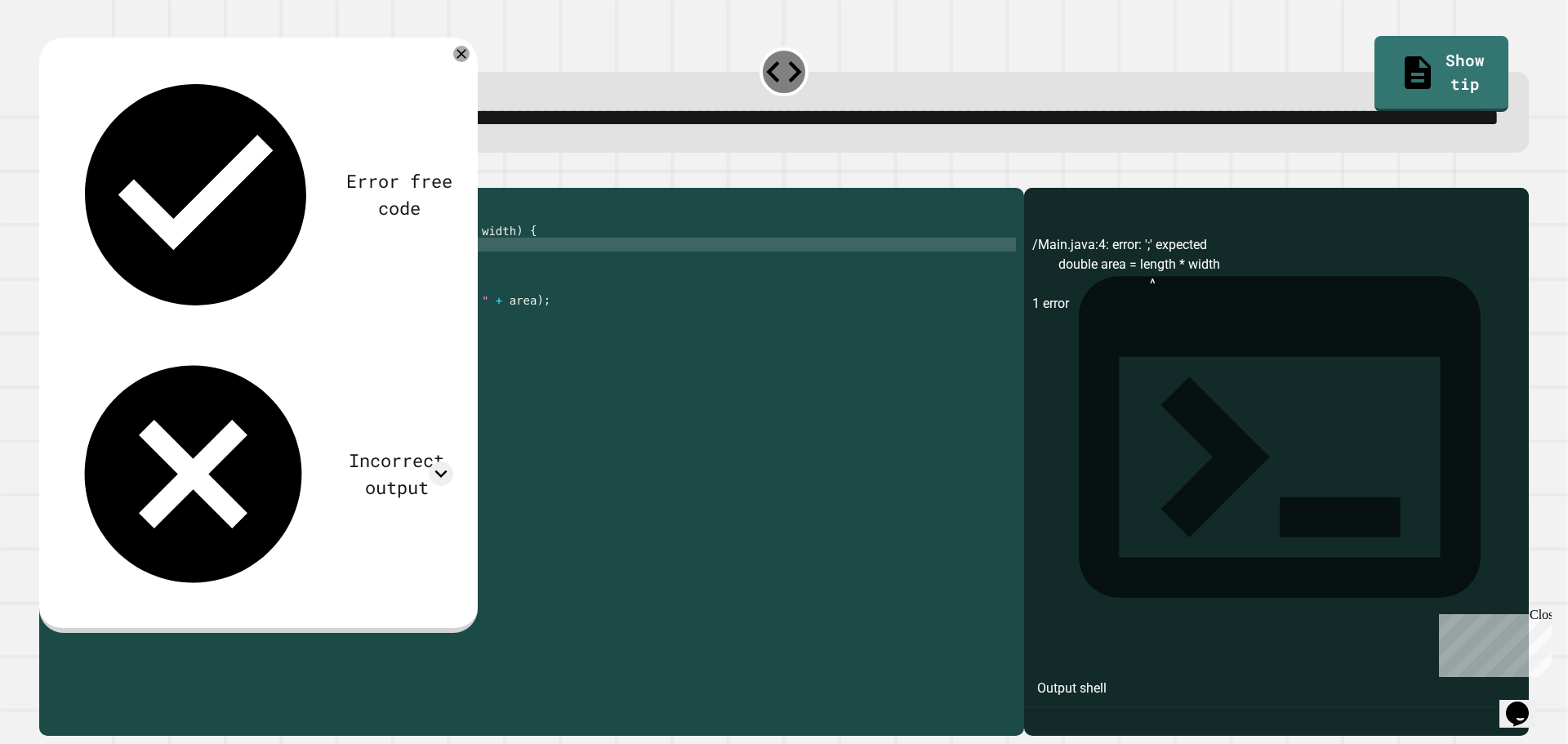
type textarea "**********"
click at [47, 174] on button "button" at bounding box center [47, 174] width 0 height 0
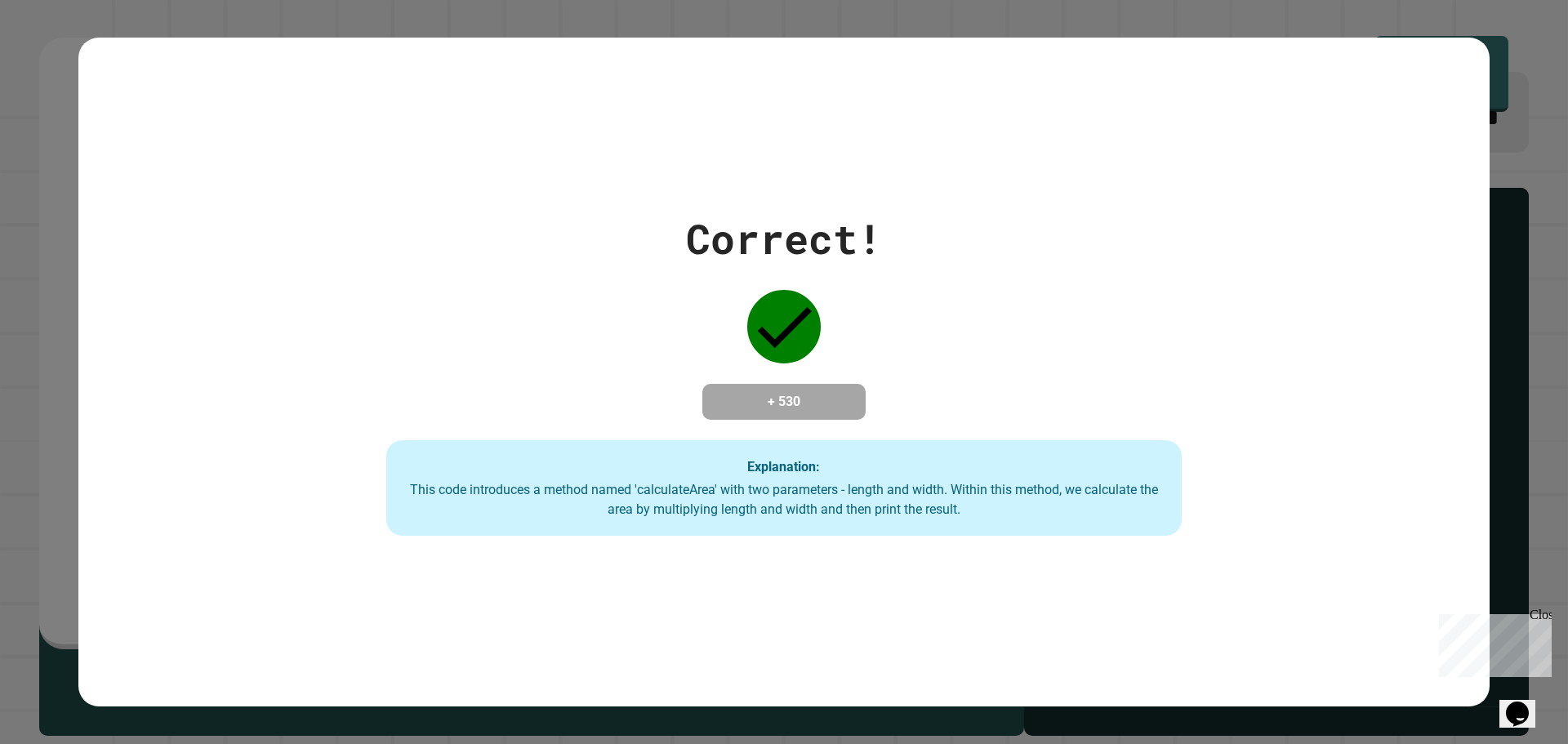
click at [1515, 344] on div "Correct! + 530 Explanation: This code introduces a method named 'calculateArea'…" at bounding box center [784, 372] width 1568 height 744
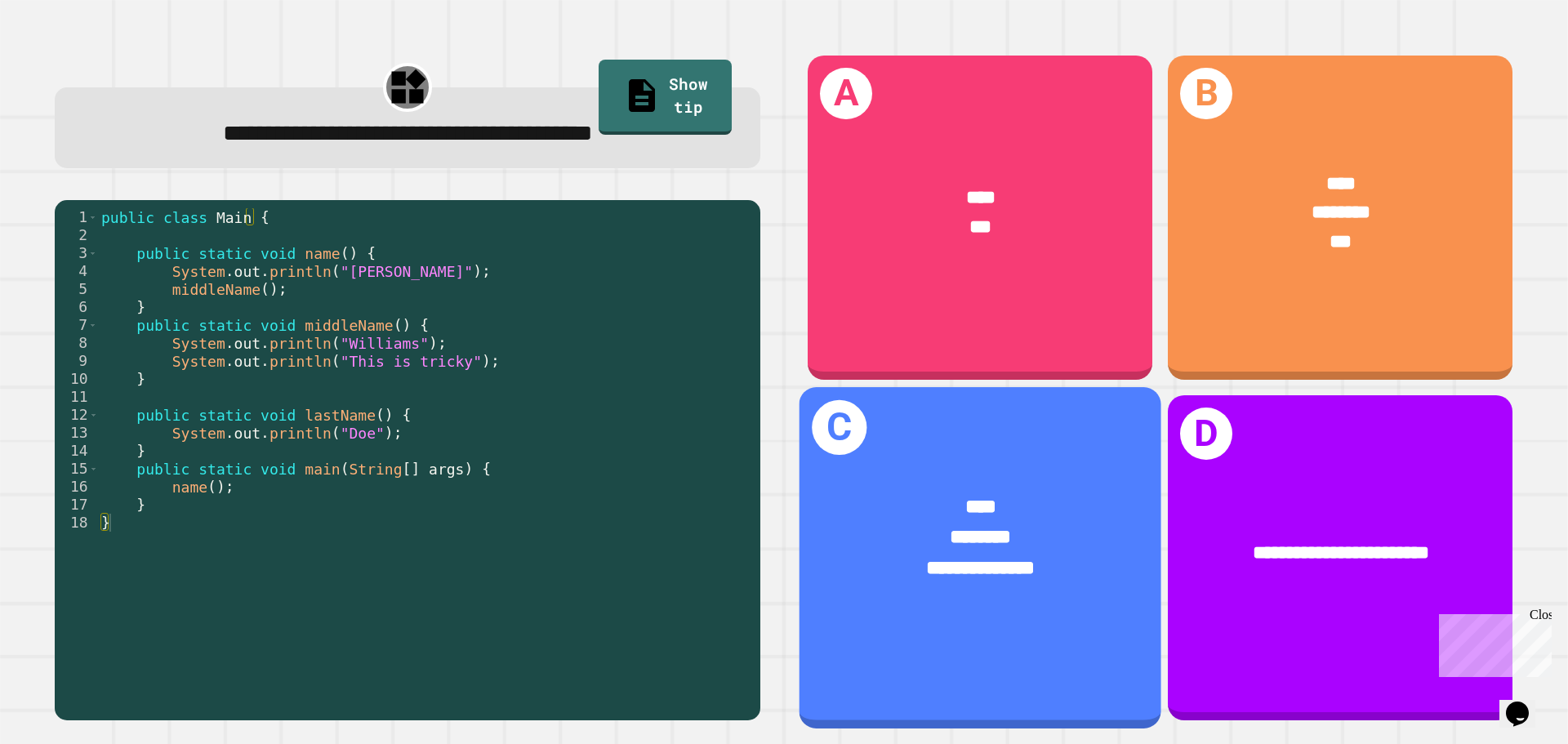
click at [1005, 453] on div "**********" at bounding box center [980, 554] width 361 height 201
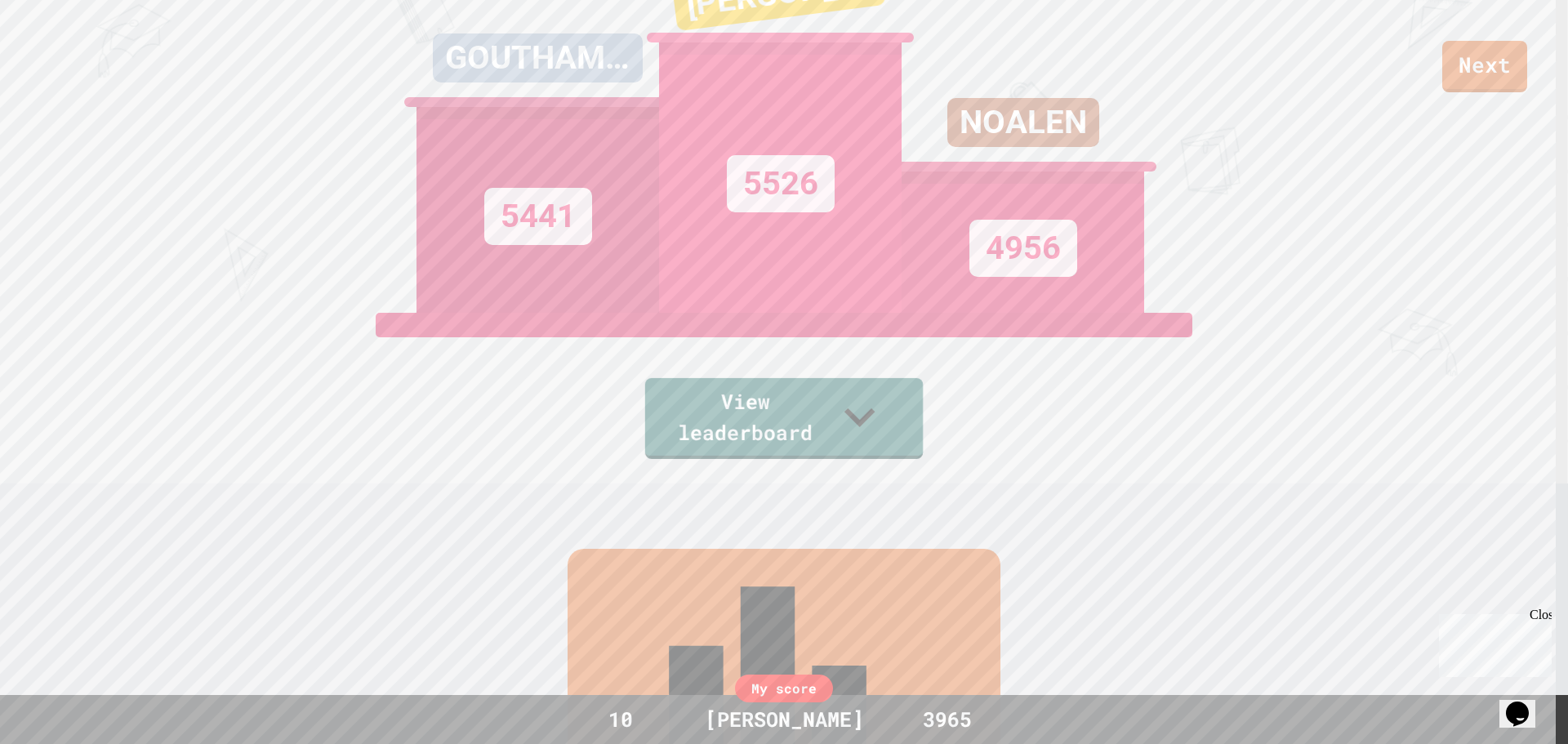
click at [769, 445] on link "View leaderboard" at bounding box center [784, 418] width 278 height 81
